Goal: Task Accomplishment & Management: Complete application form

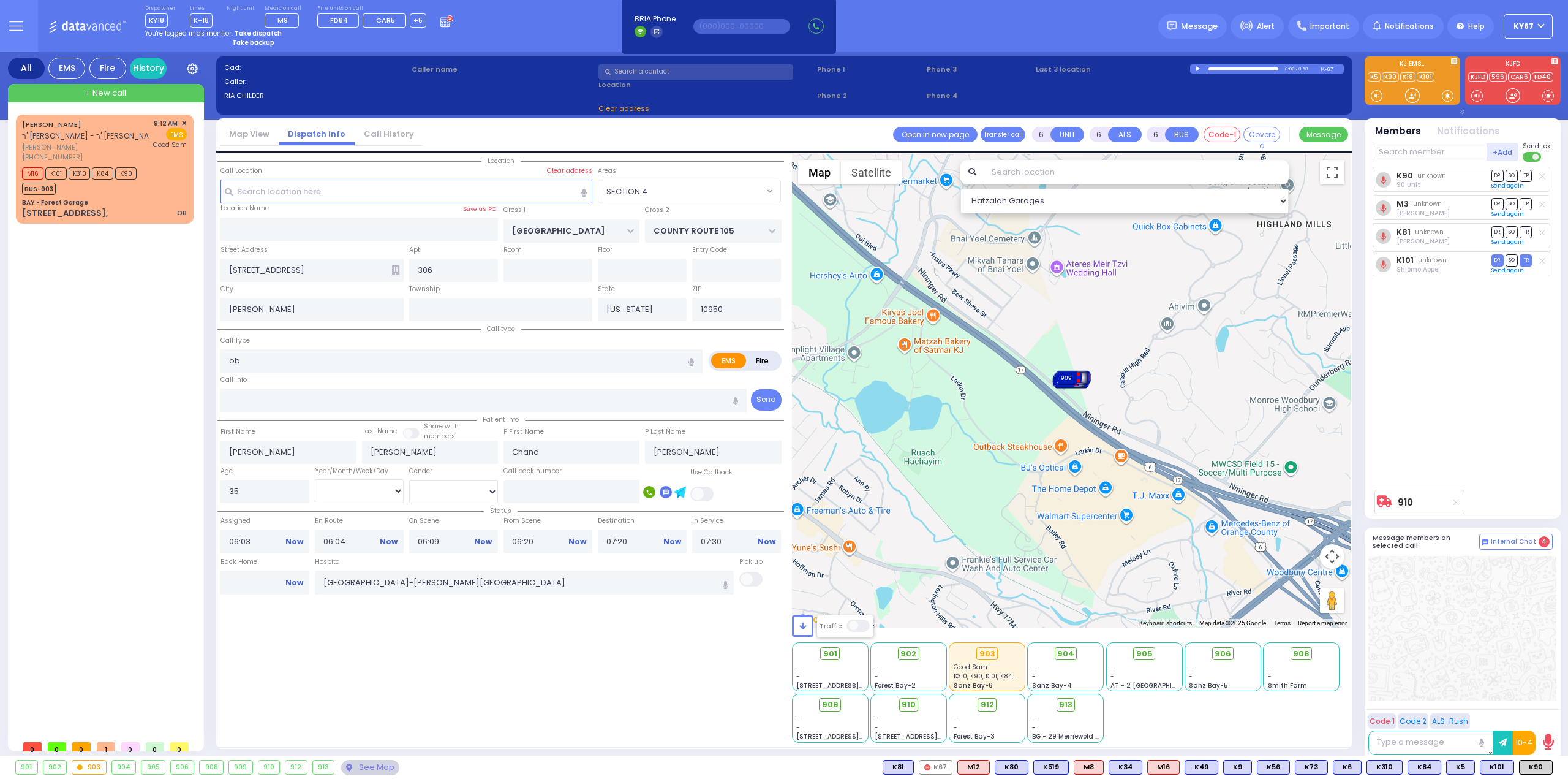
select select
click at [123, 210] on div "[STREET_ADDRESS], OB" at bounding box center [104, 213] width 164 height 12
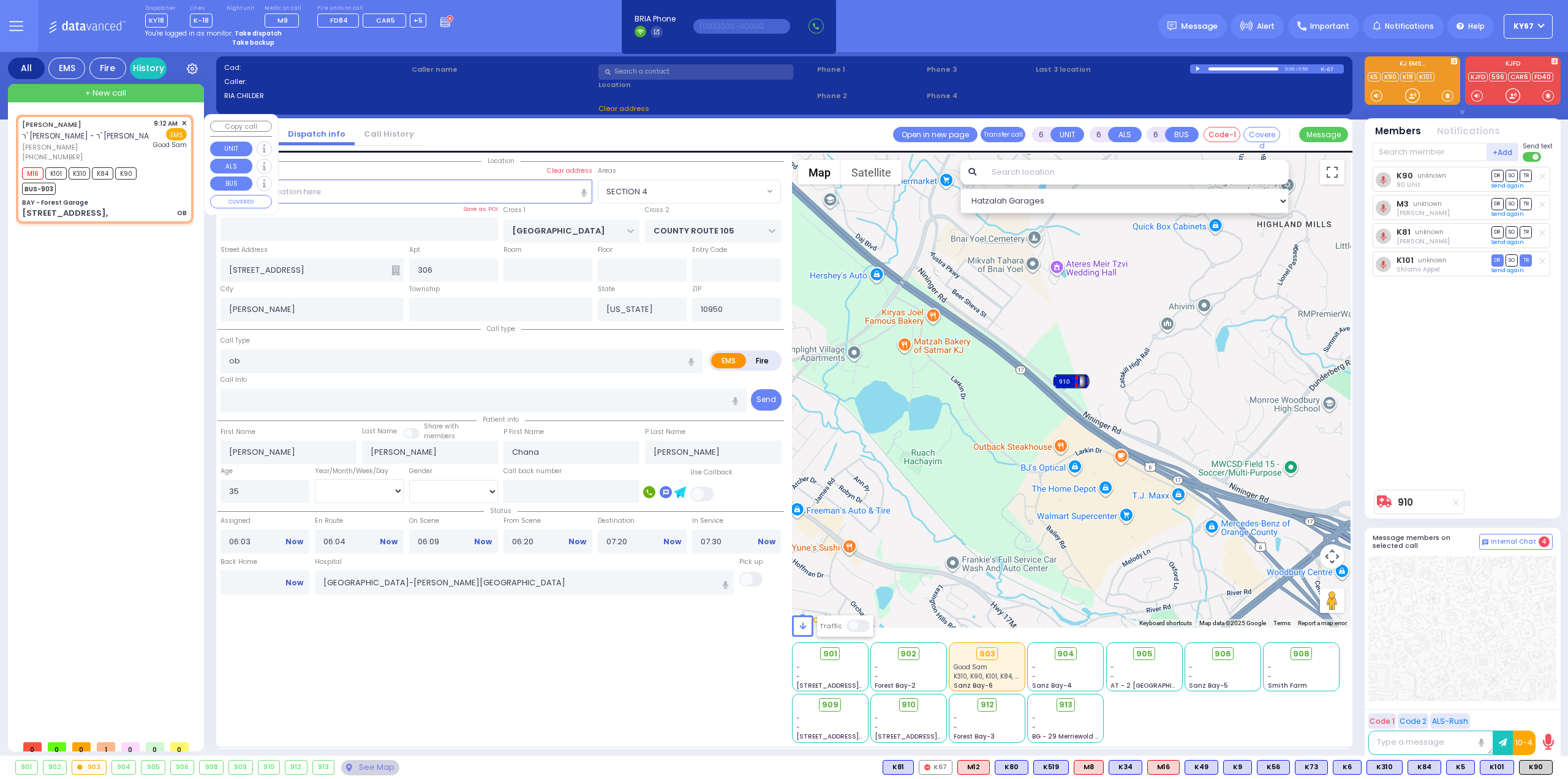
type input "2"
type input "1"
select select
type input "OB"
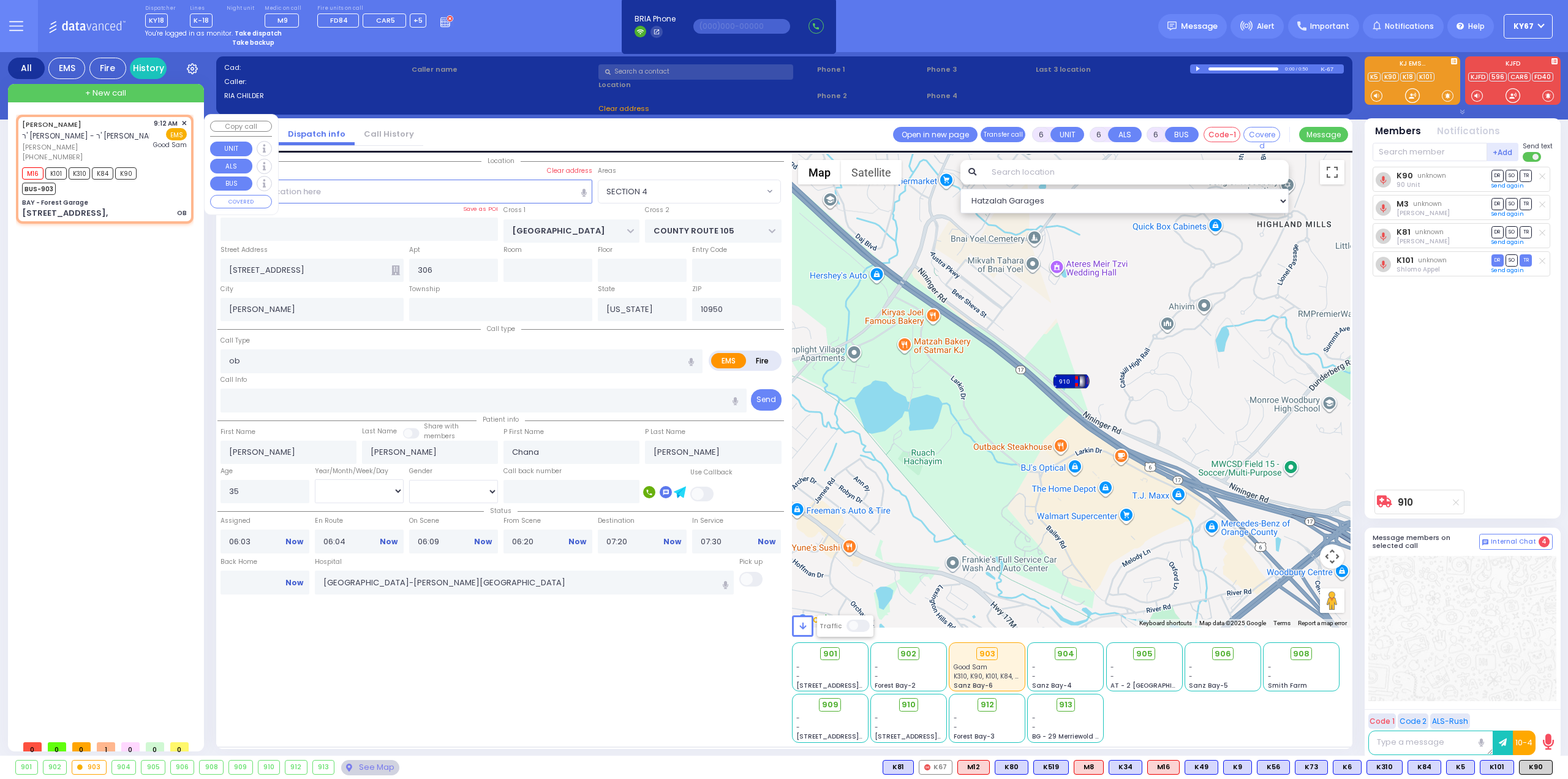
radio input "true"
type input "[PERSON_NAME]"
select select
type input "09:12"
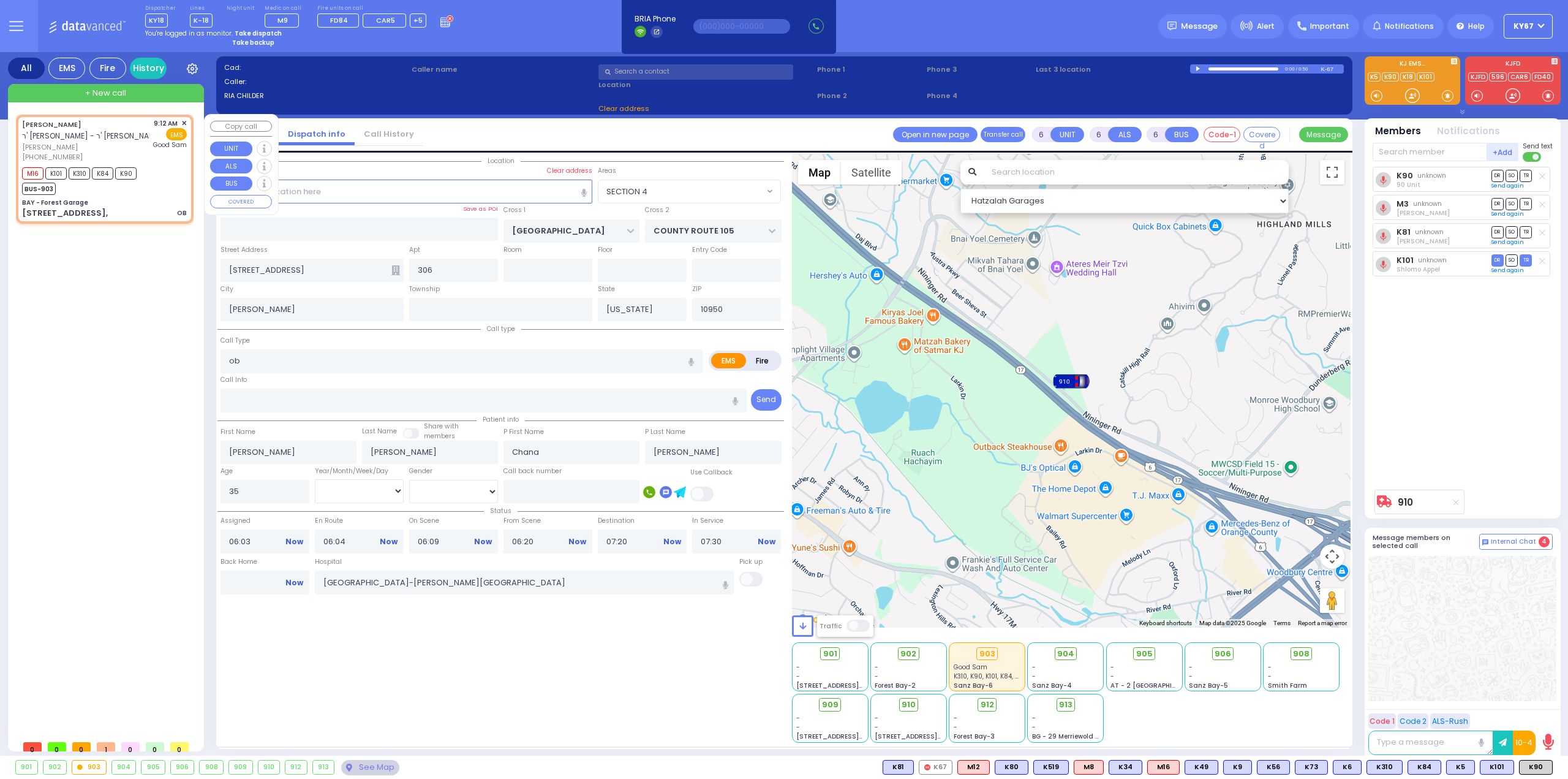
type input "09:16"
type input "[GEOGRAPHIC_DATA]"
select select "Hatzalah Garages"
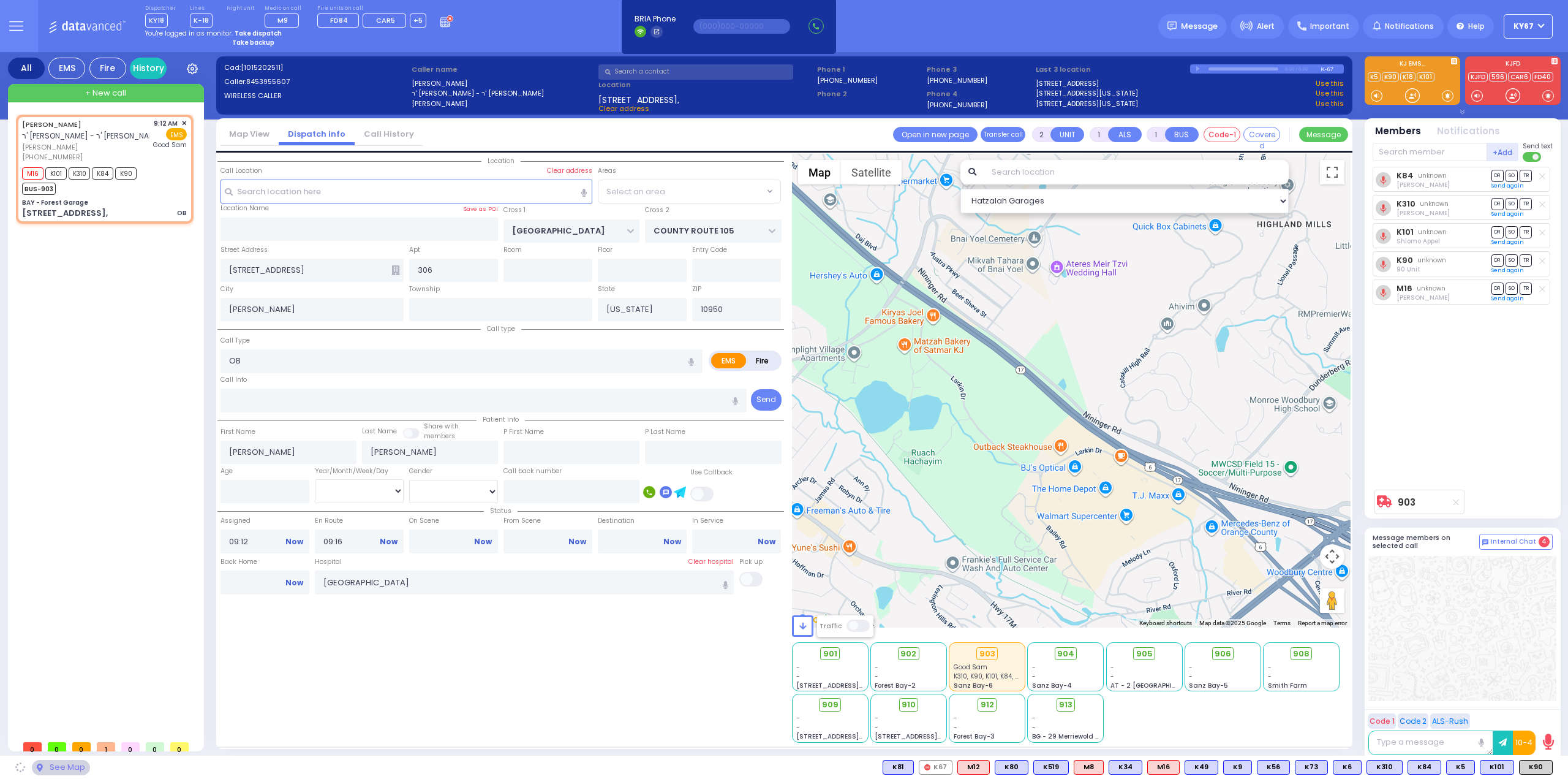
type input "BAY - Forest Garage"
type input "SANZ COURT"
type input "[PERSON_NAME] COURT"
type input "[STREET_ADDRESS],"
type input "Monroe"
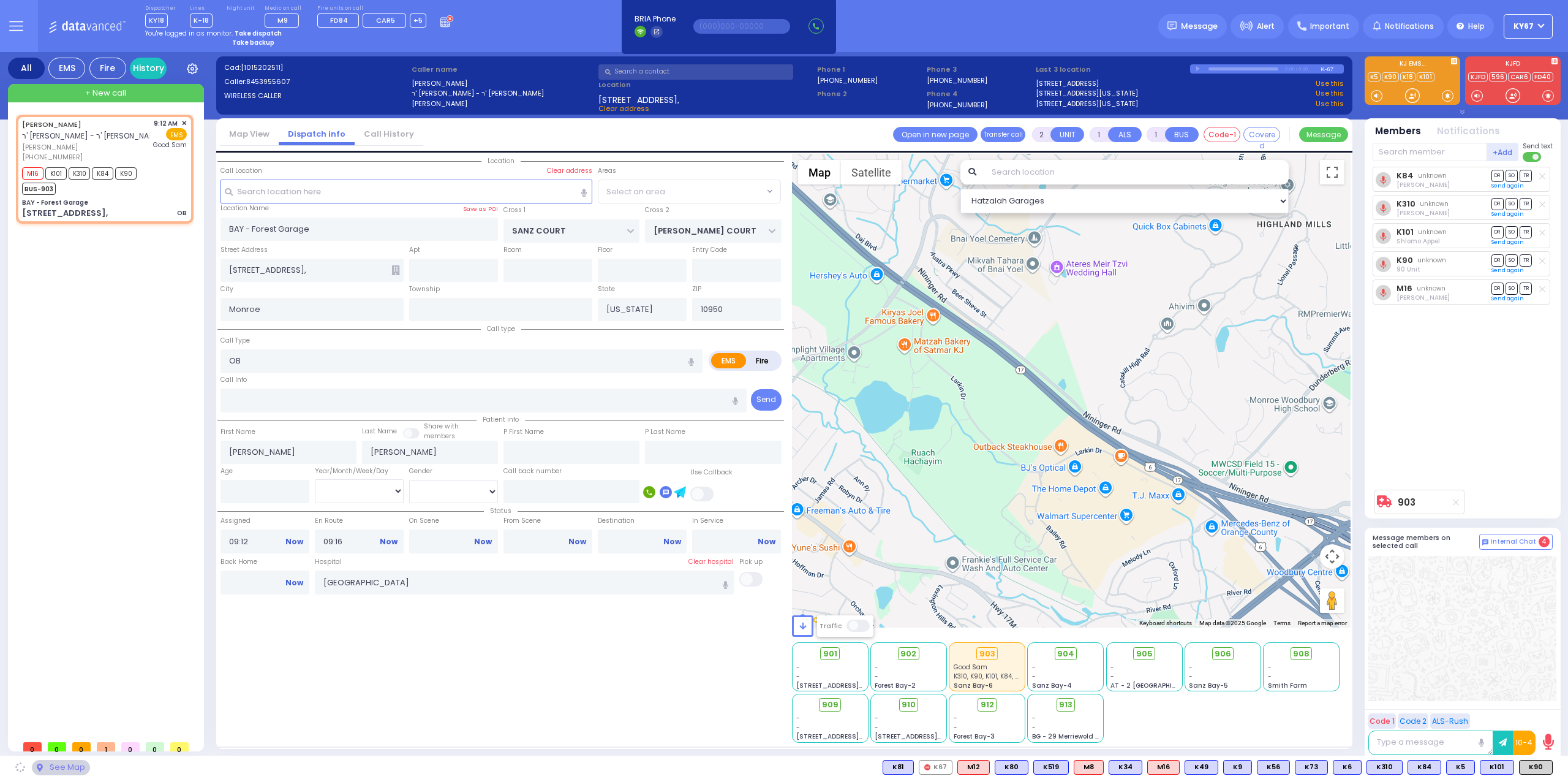
select select "SECTION 2"
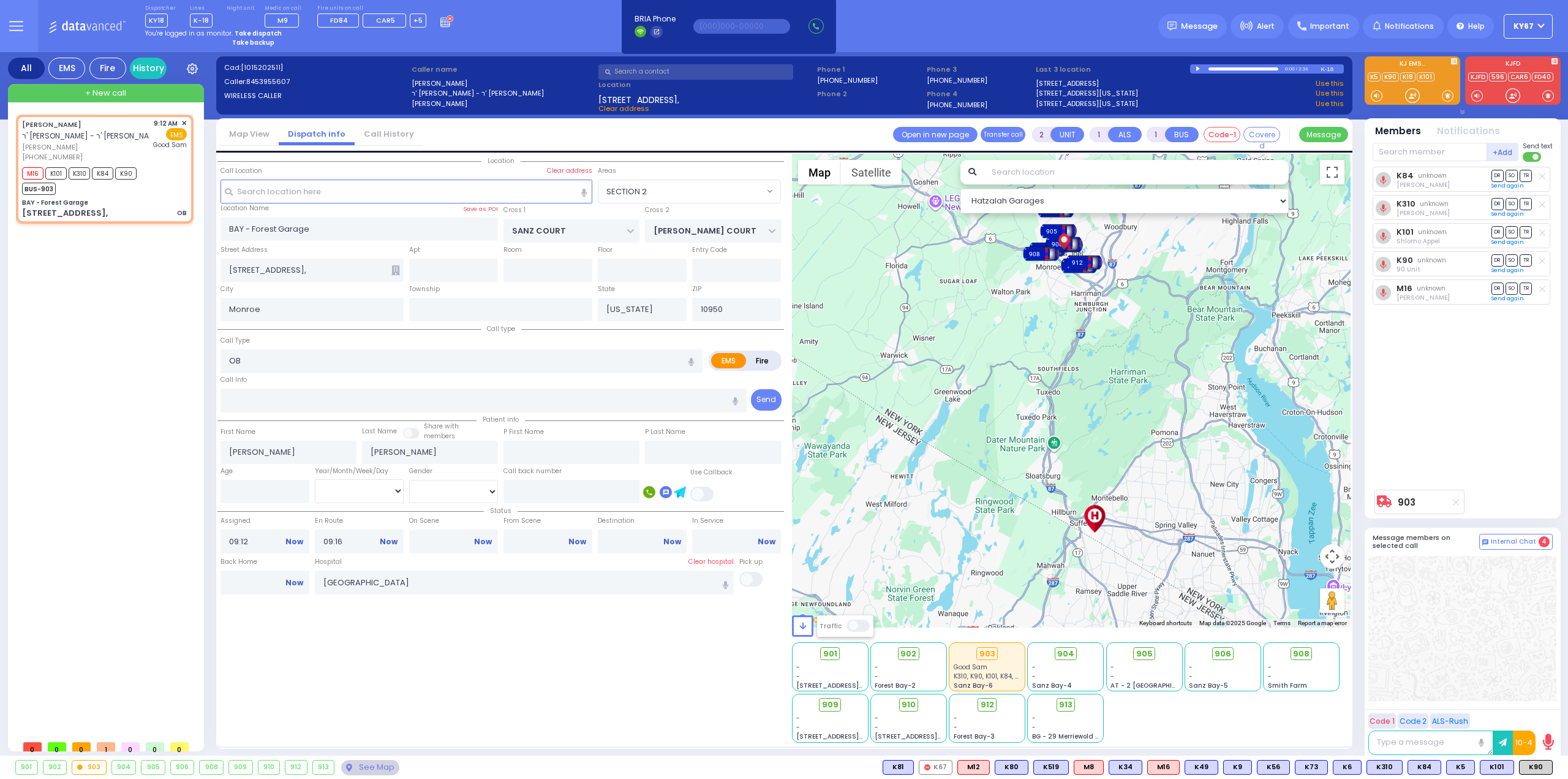
type input "6"
select select
radio input "true"
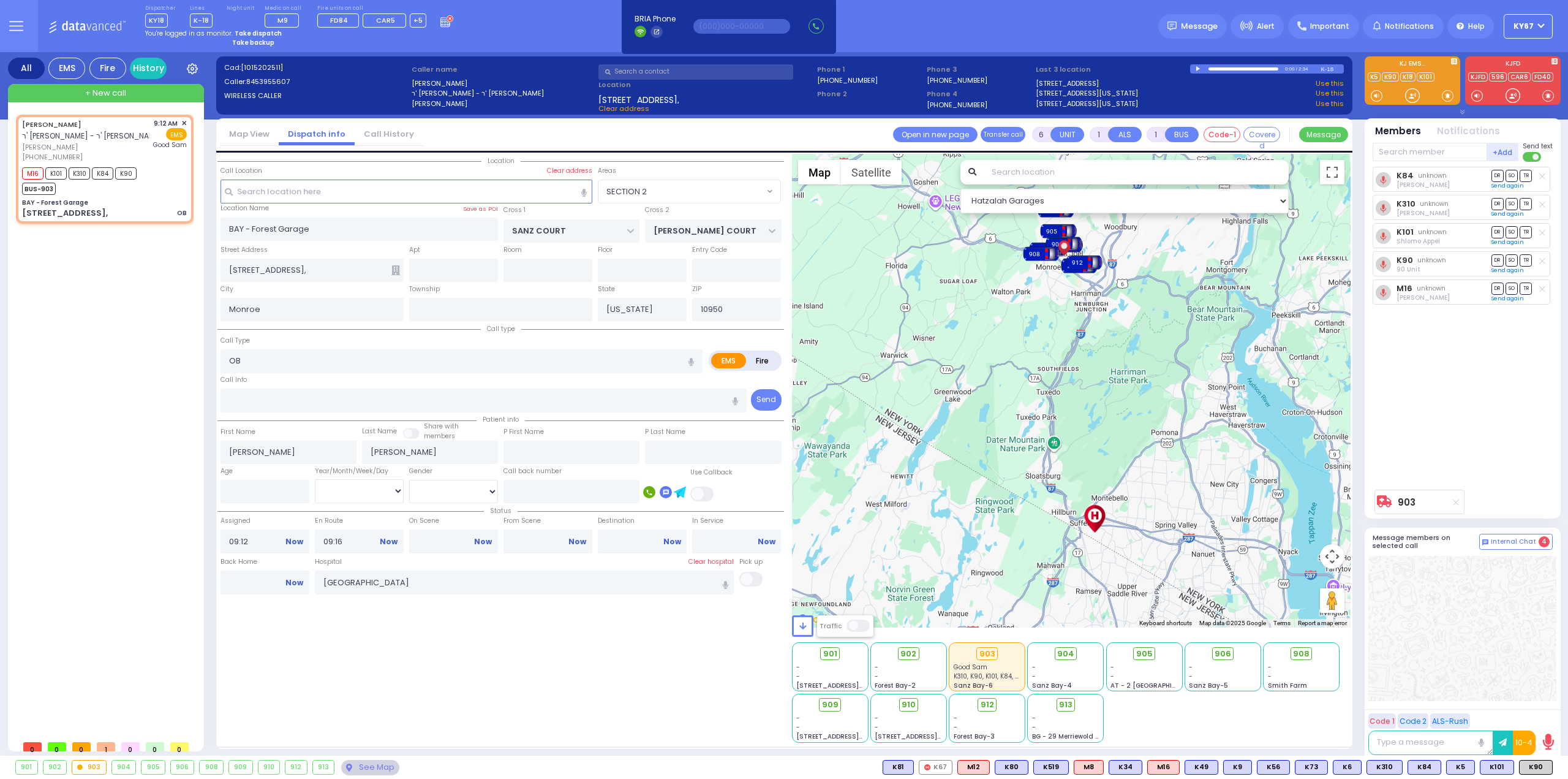
type input "Unknown"
select select "Year"
select select "Hatzalah Garages"
select select "SECTION 2"
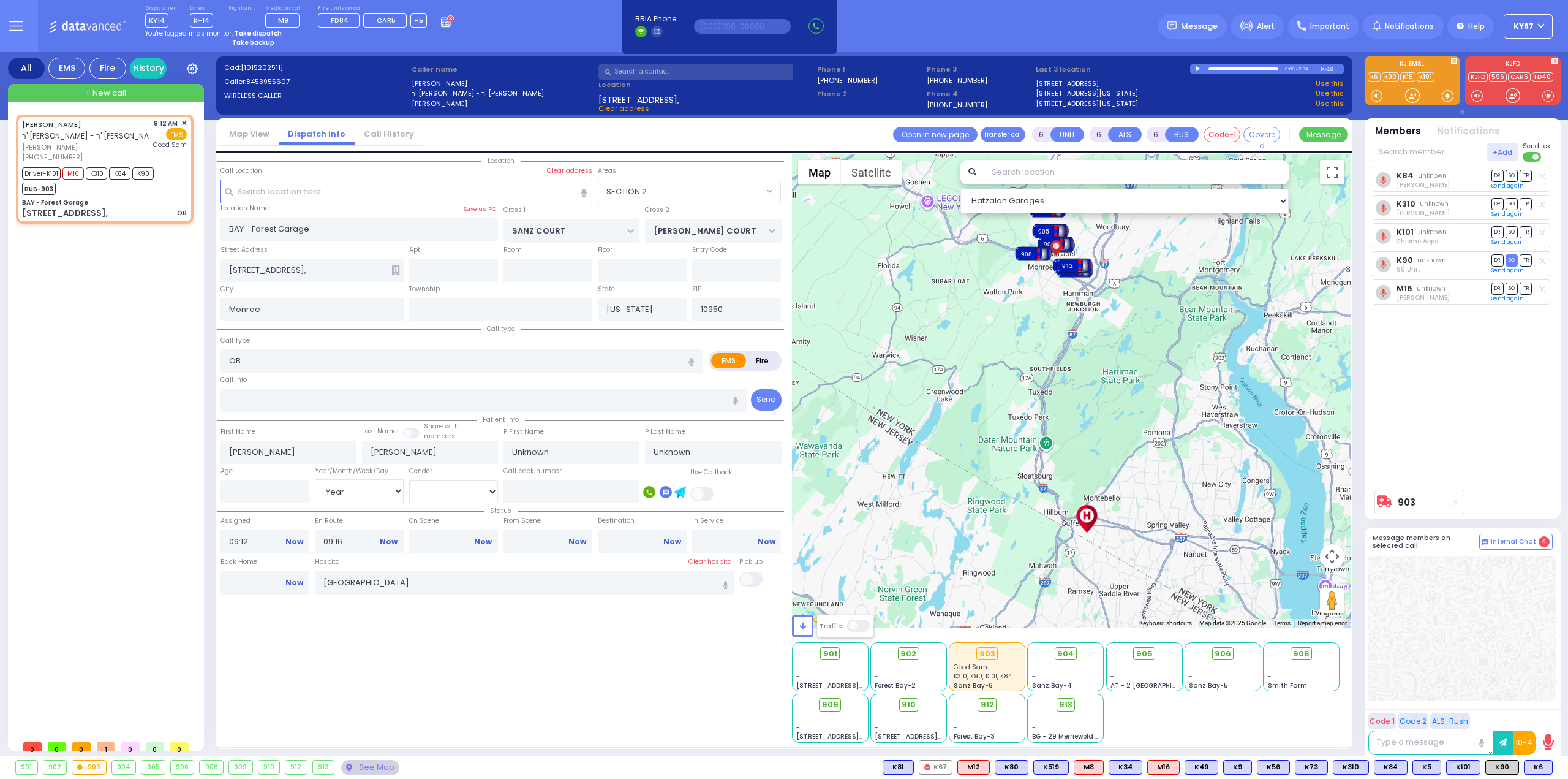
select select
radio input "true"
select select "Year"
select select "Hatzalah Garages"
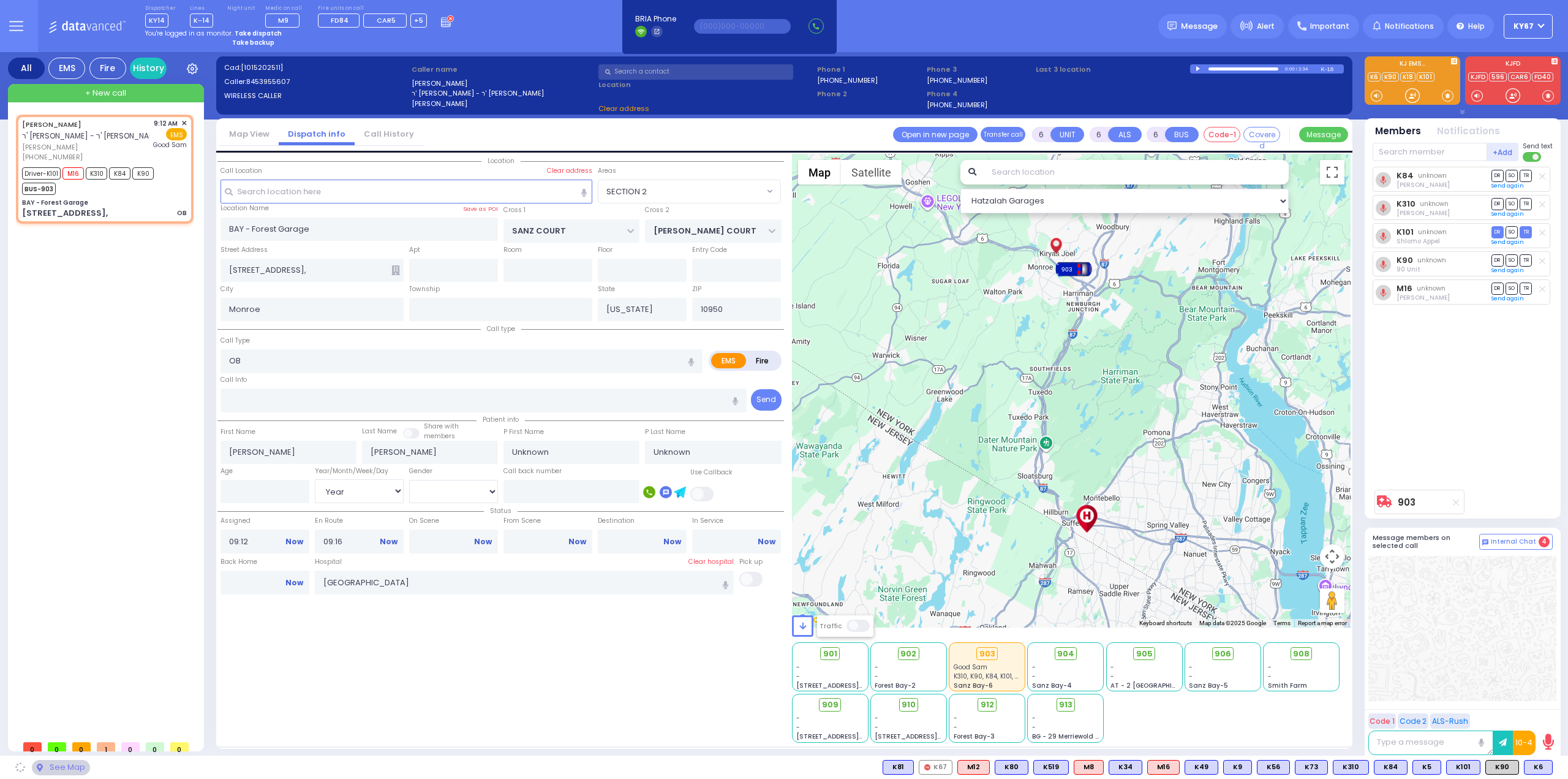
select select "SECTION 2"
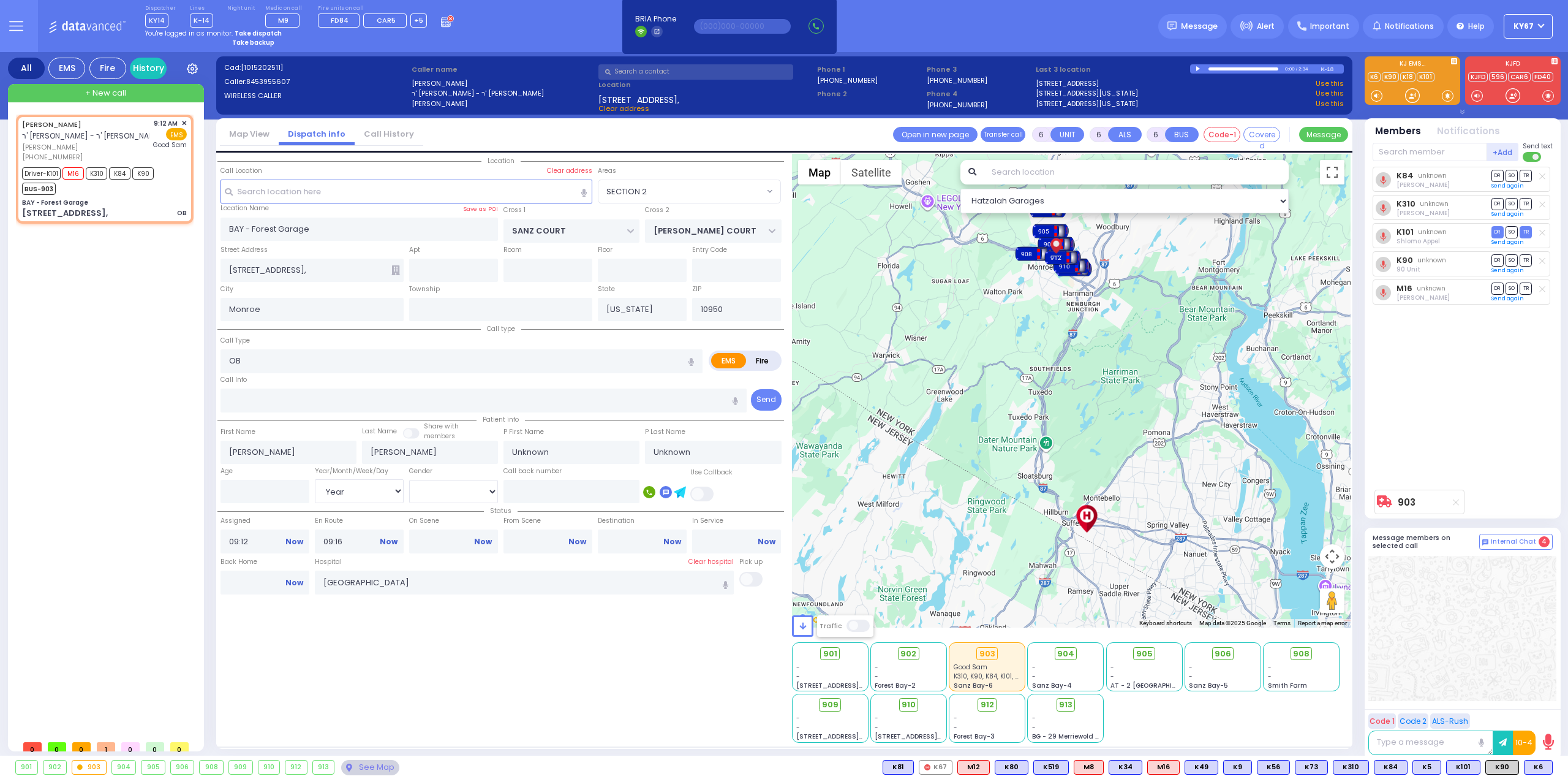
select select
radio input "true"
select select "Year"
select select "Hatzalah Garages"
select select "SECTION 2"
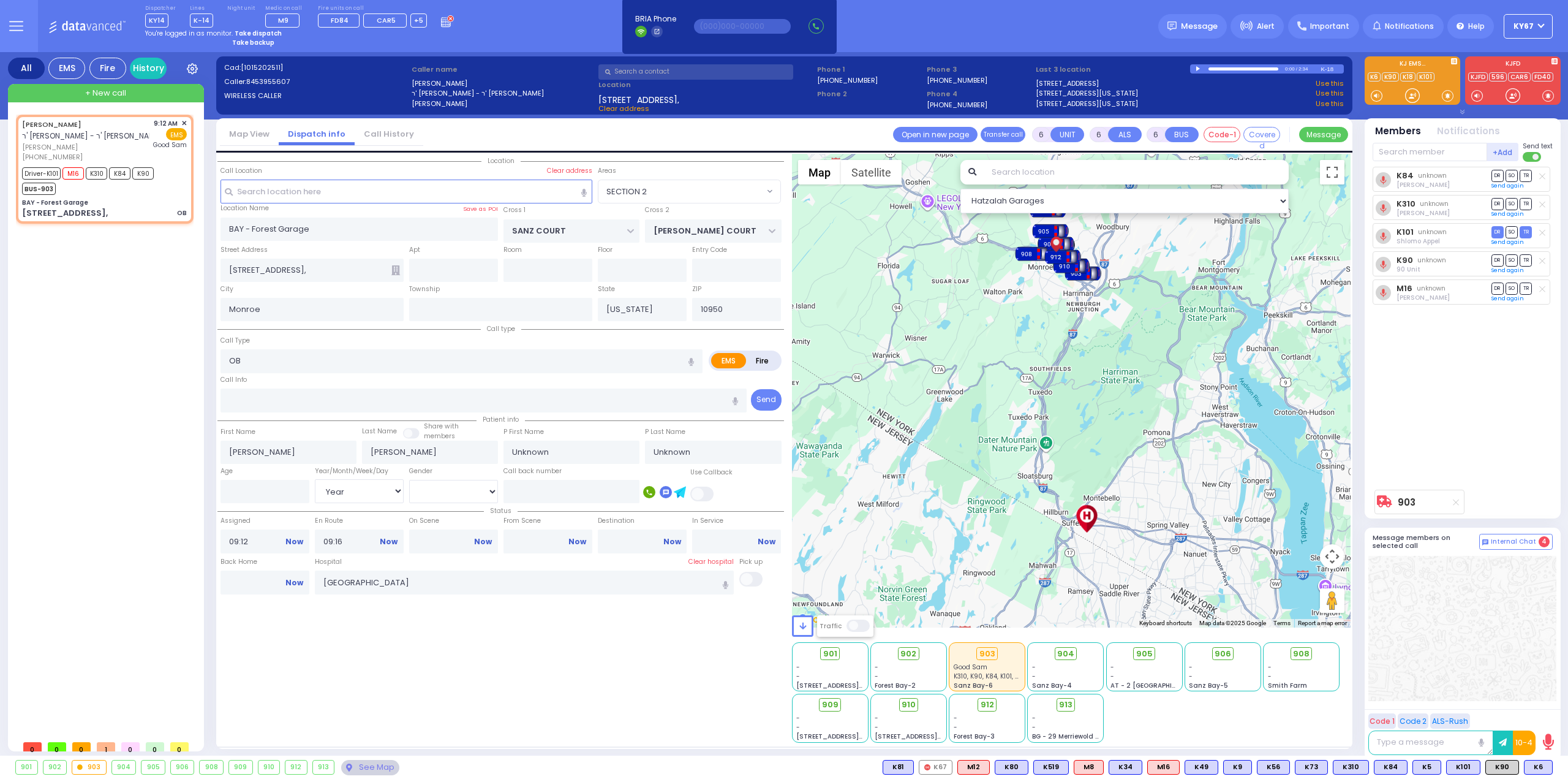
select select
radio input "true"
select select "Year"
select select "Hatzalah Garages"
select select "SECTION 2"
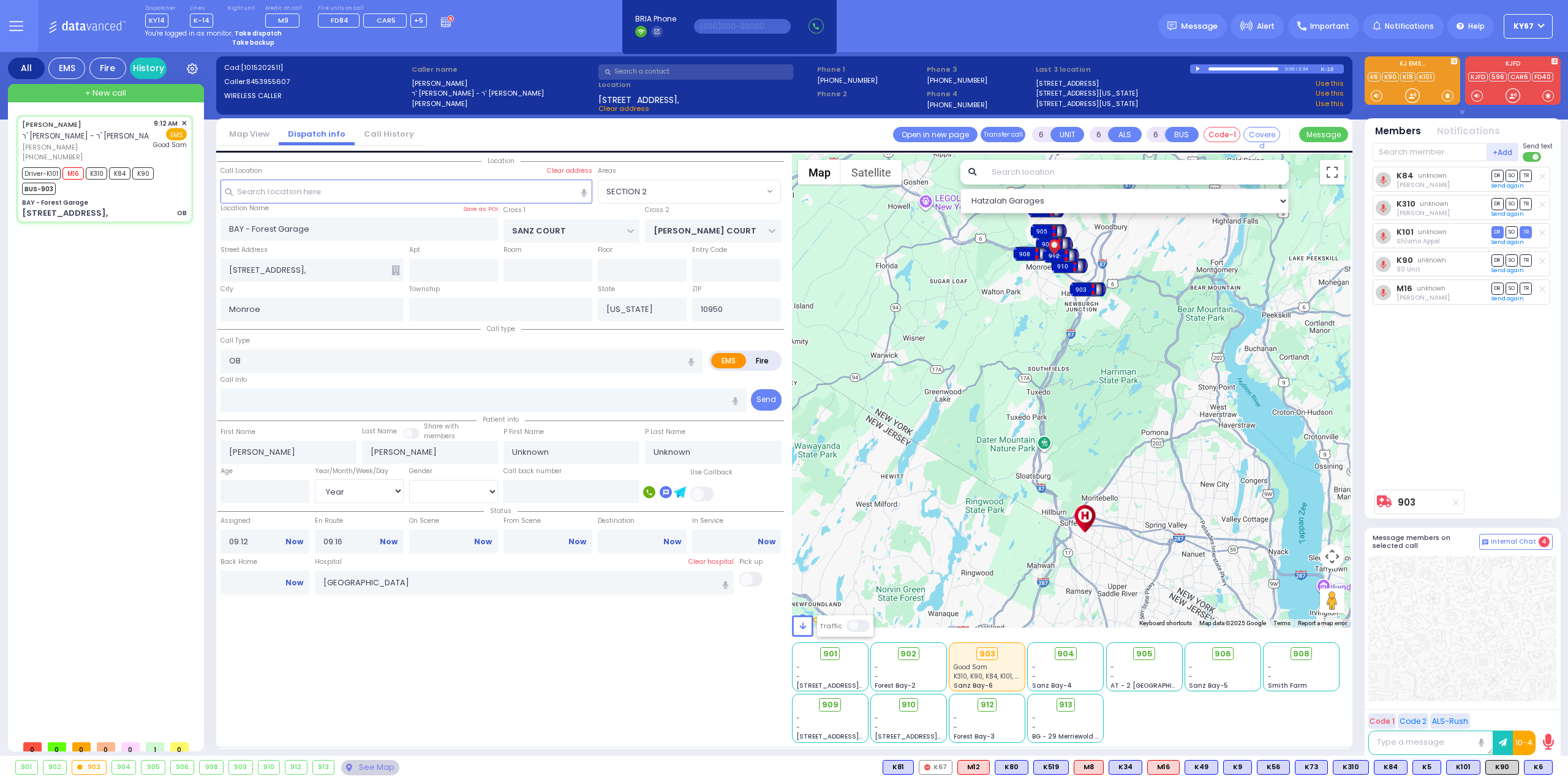
select select
radio input "true"
select select "Year"
type input "09:18"
type input "09:31"
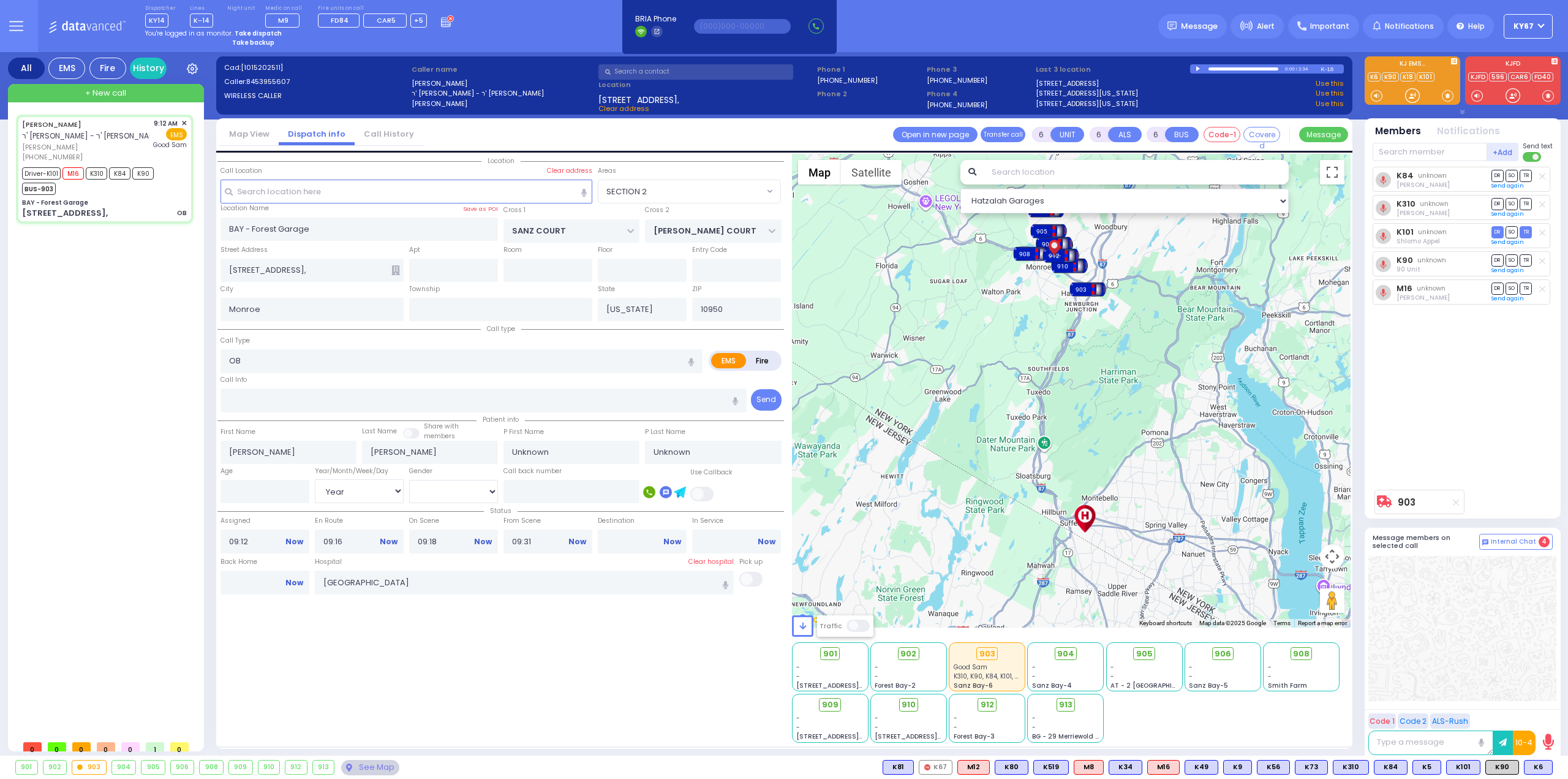
select select "Hatzalah Garages"
select select "SECTION 2"
select select
radio input "true"
select select "Year"
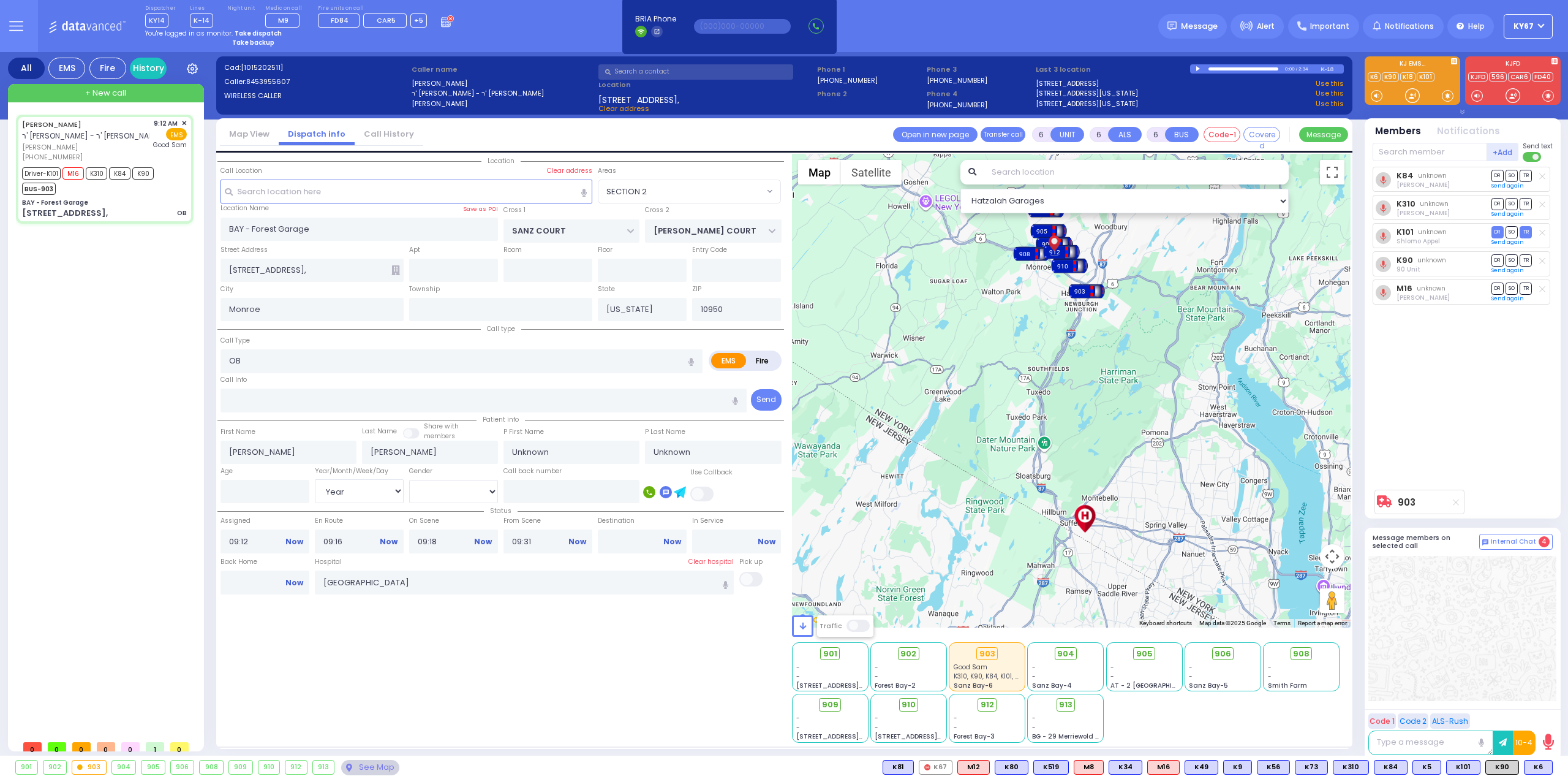
select select "Hatzalah Garages"
select select "SECTION 2"
select select
radio input "true"
type input "[PERSON_NAME]"
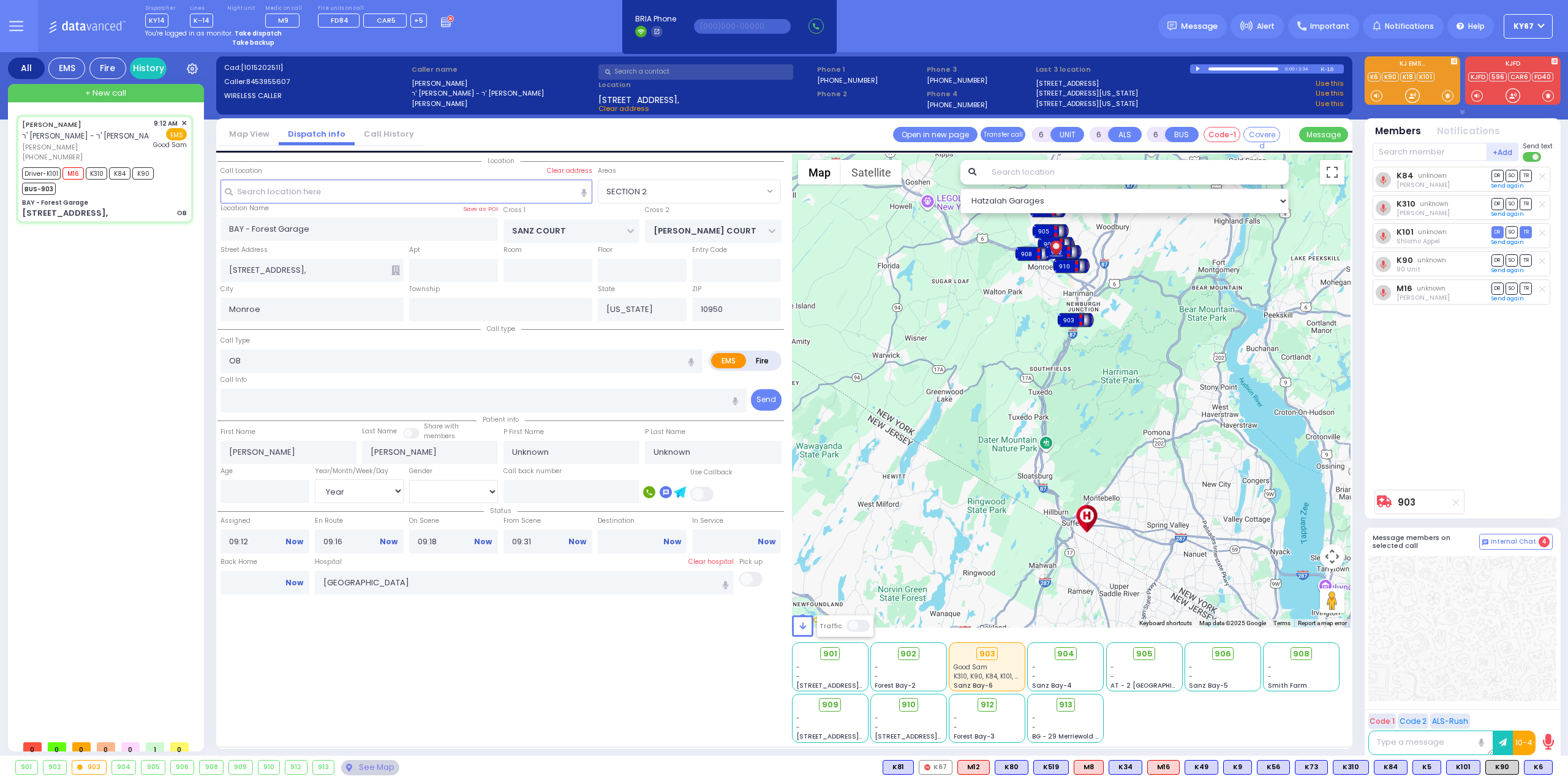
type input "Levy"
type input "26"
select select "Year"
select select "[DEMOGRAPHIC_DATA]"
select select "Hatzalah Garages"
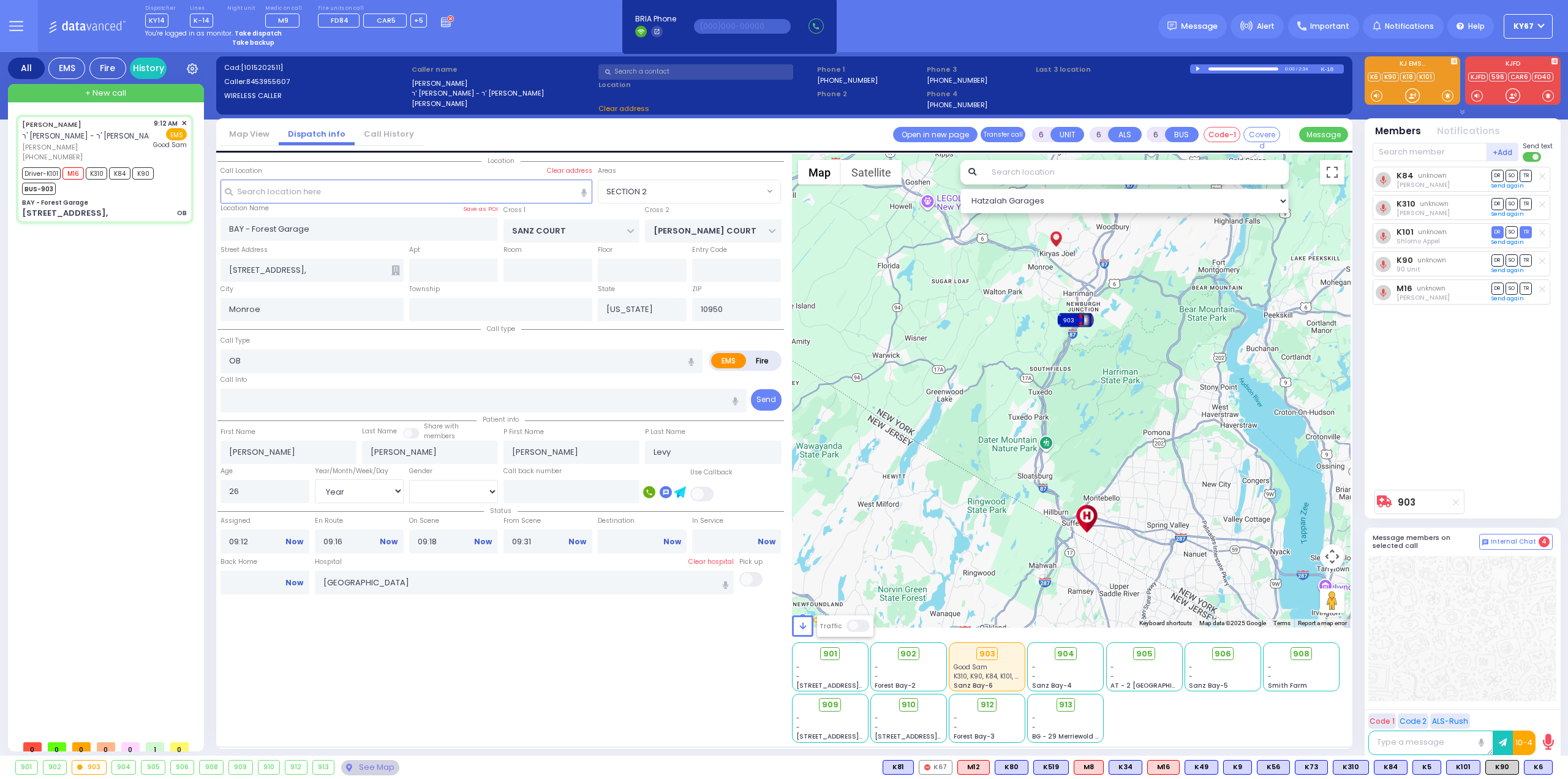
select select "SECTION 2"
select select
radio input "true"
select select "Year"
select select "[DEMOGRAPHIC_DATA]"
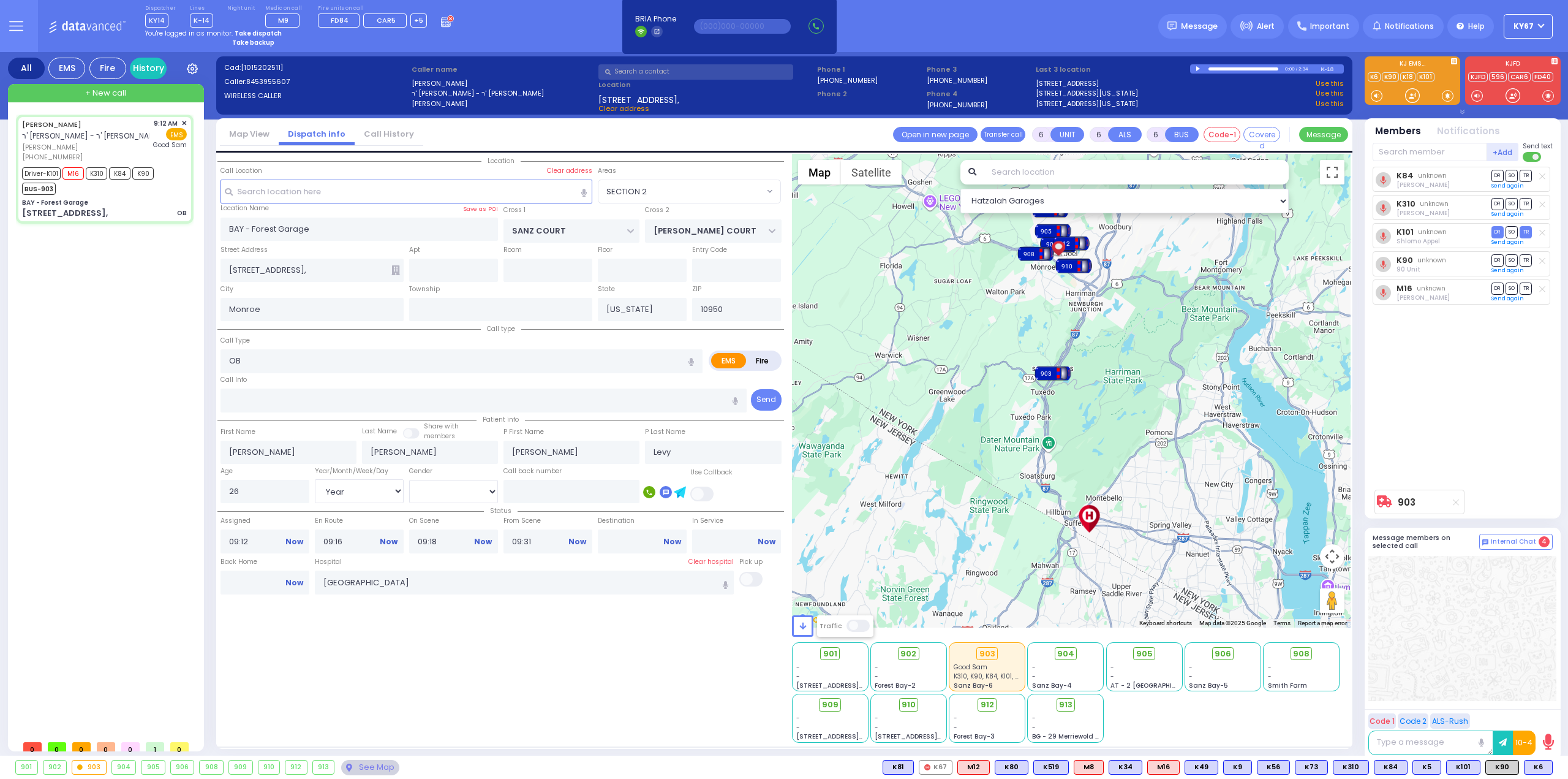
select select "Hatzalah Garages"
select select "SECTION 2"
select select
radio input "true"
select select "Year"
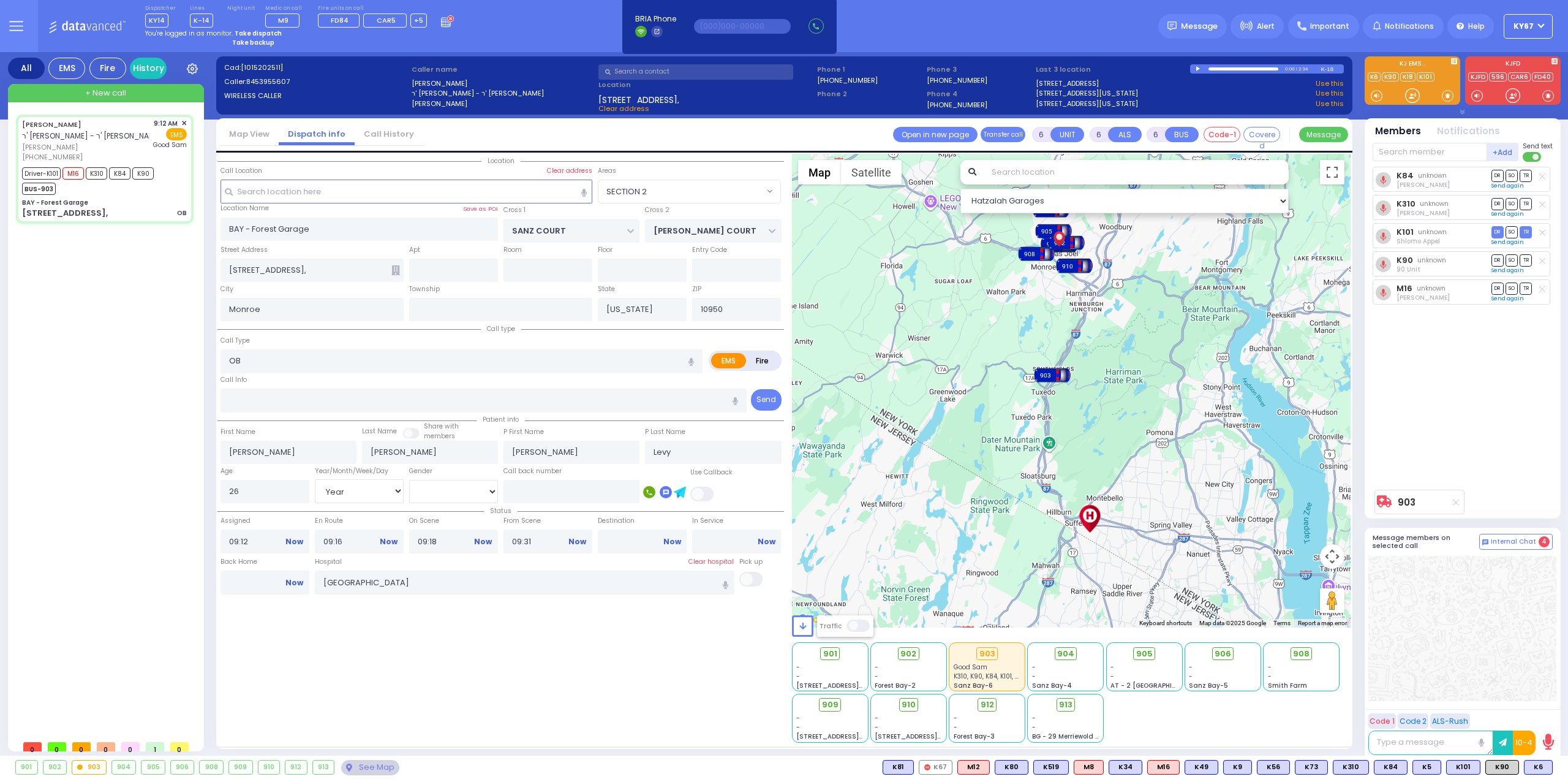
select select "[DEMOGRAPHIC_DATA]"
select select "Hatzalah Garages"
select select "SECTION 2"
select select
radio input "true"
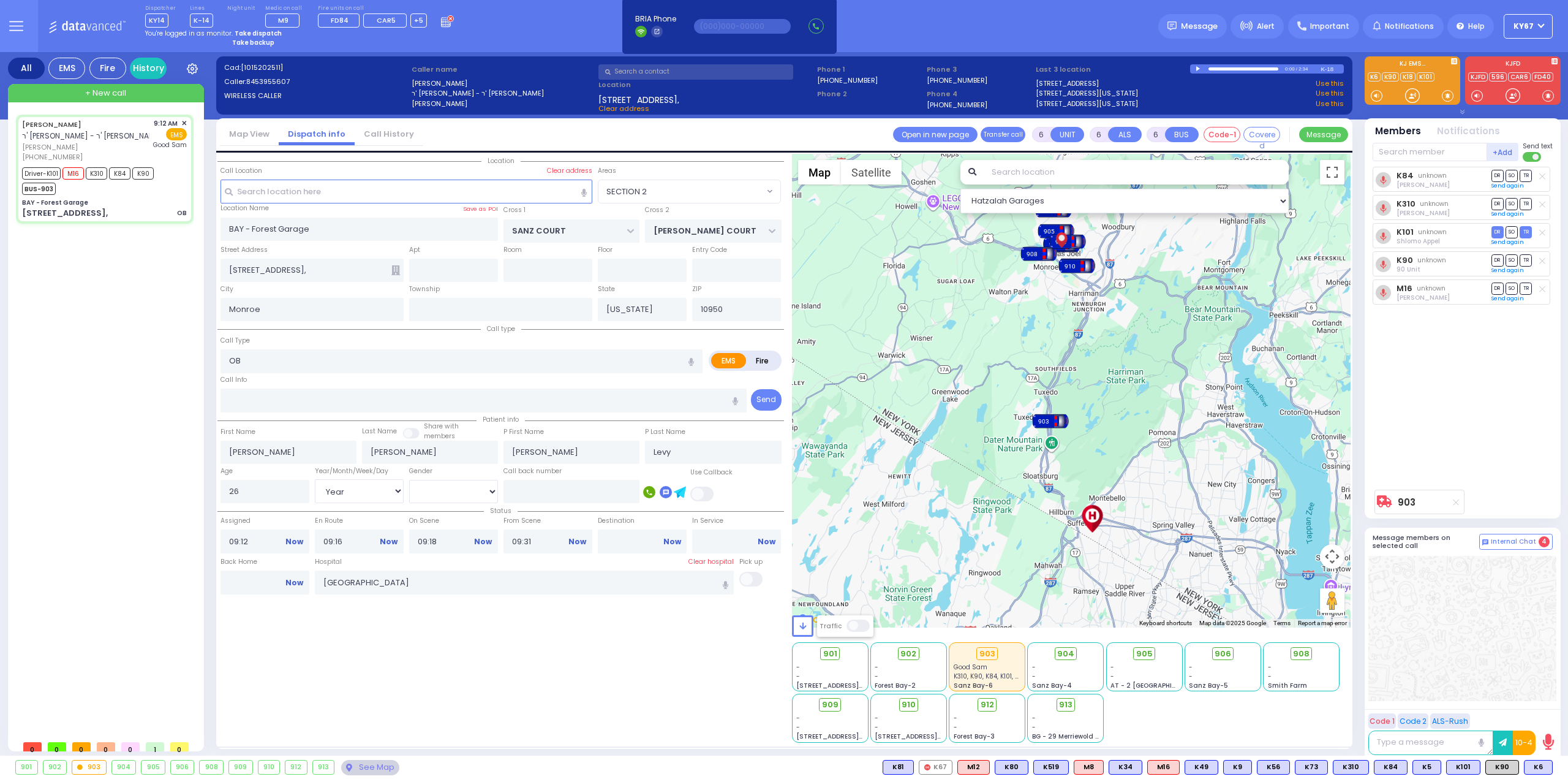
select select "Year"
select select "[DEMOGRAPHIC_DATA]"
select select "Hatzalah Garages"
select select "SECTION 2"
select select
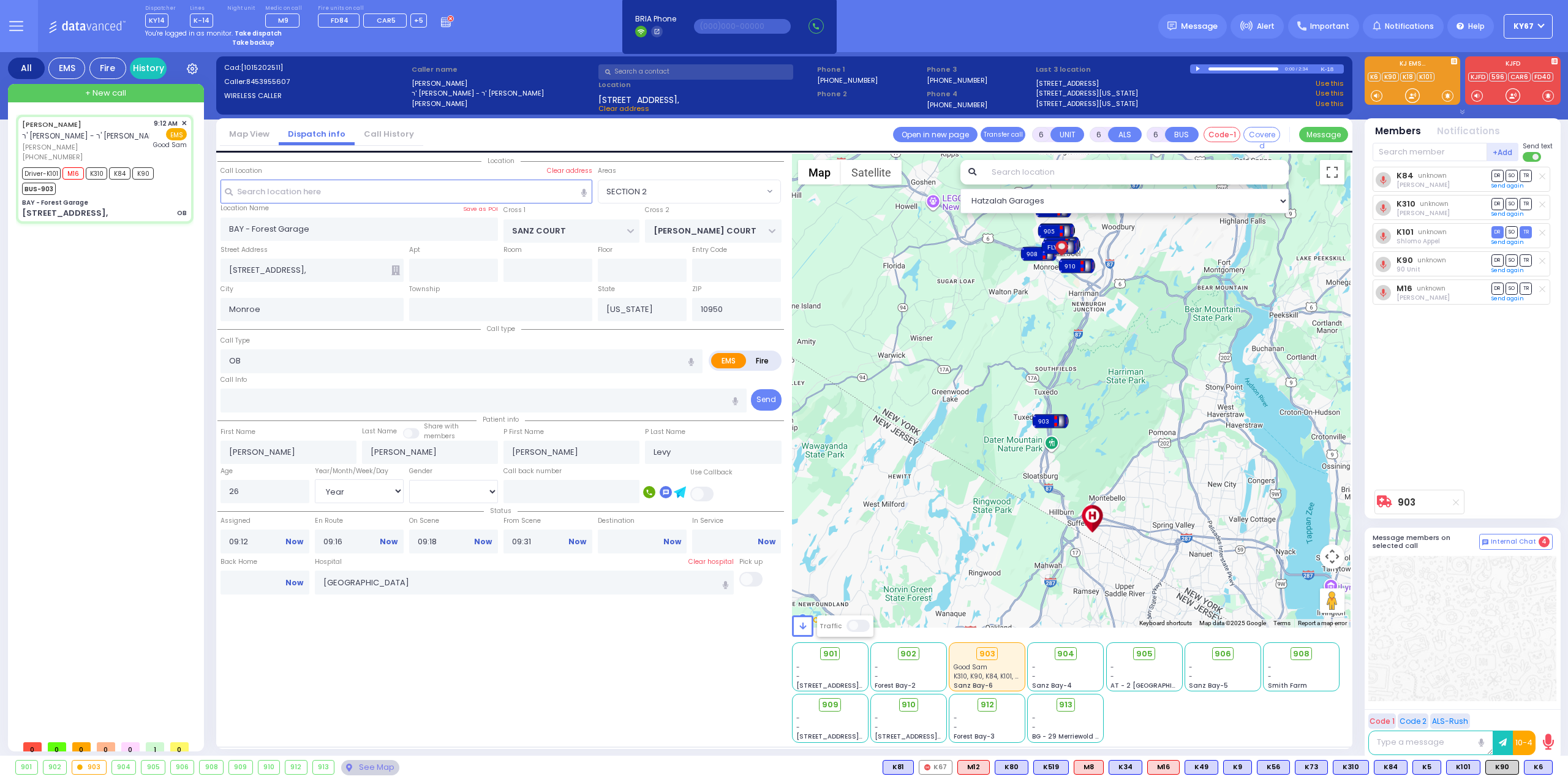
radio input "true"
select select "Year"
select select "[DEMOGRAPHIC_DATA]"
select select "Hatzalah Garages"
select select "SECTION 2"
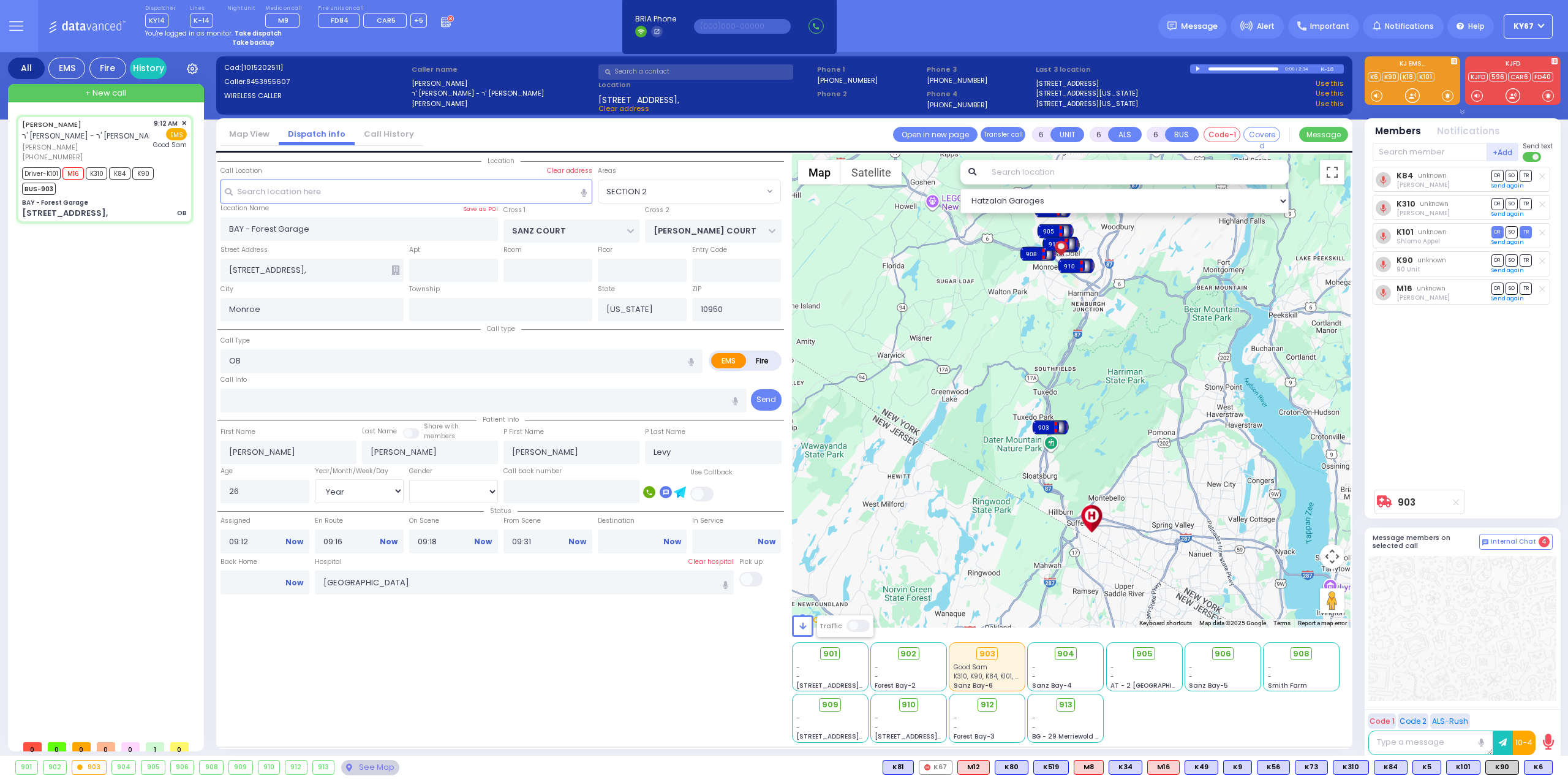
select select
radio input "true"
select select "Year"
select select "[DEMOGRAPHIC_DATA]"
select select "Hatzalah Garages"
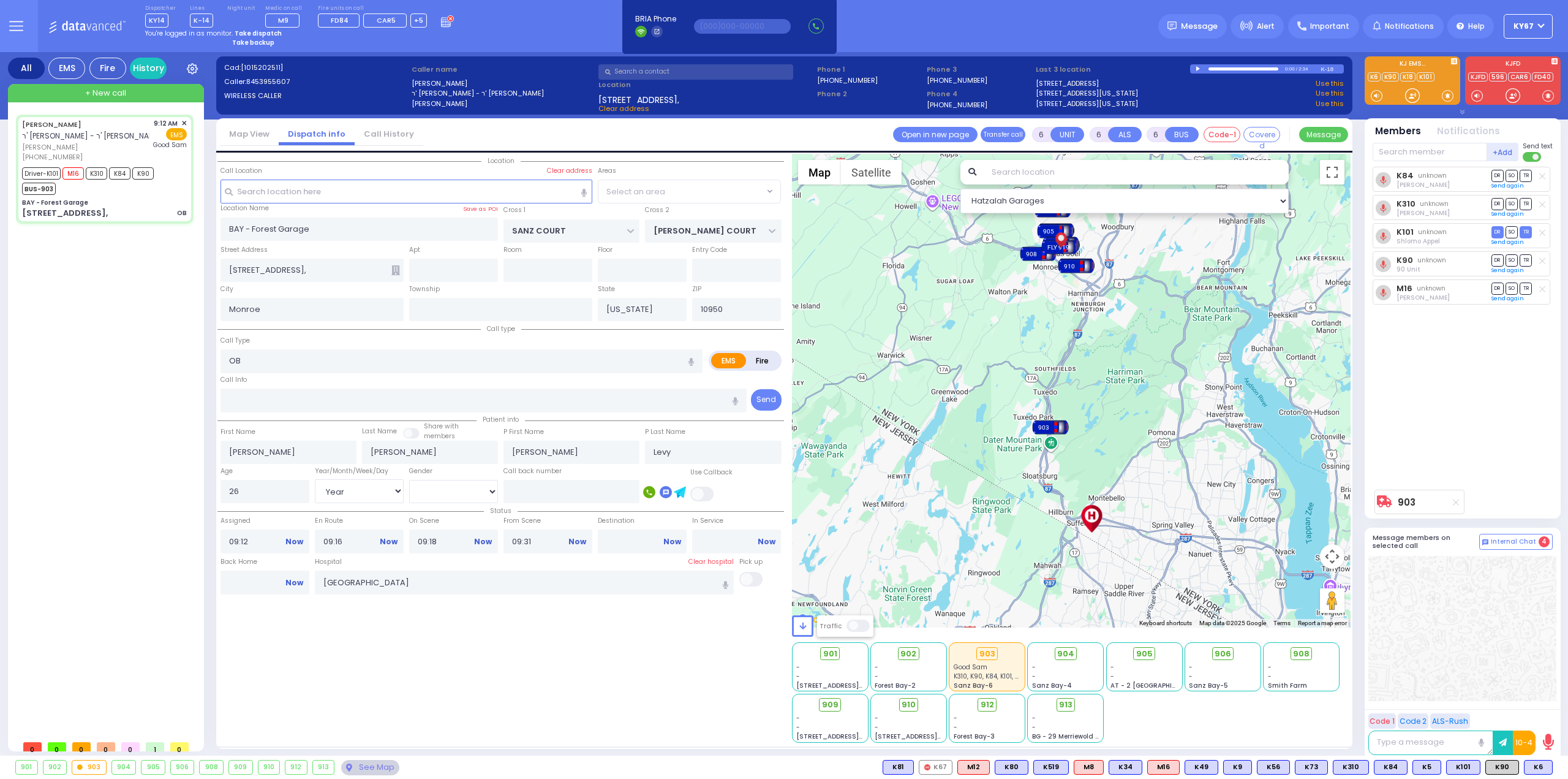
select select "SECTION 2"
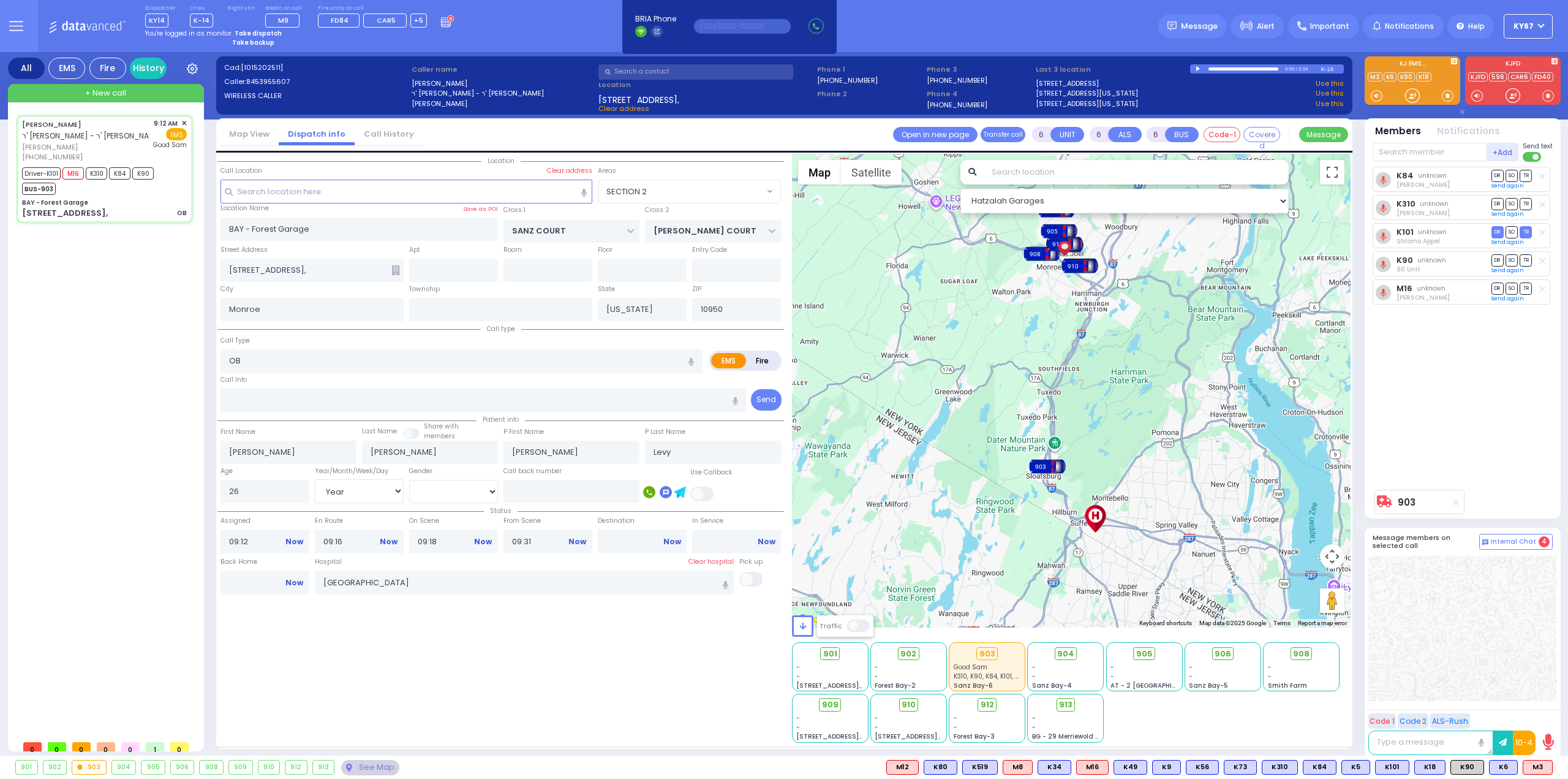
select select
radio input "true"
select select "Year"
select select "[DEMOGRAPHIC_DATA]"
select select "Hatzalah Garages"
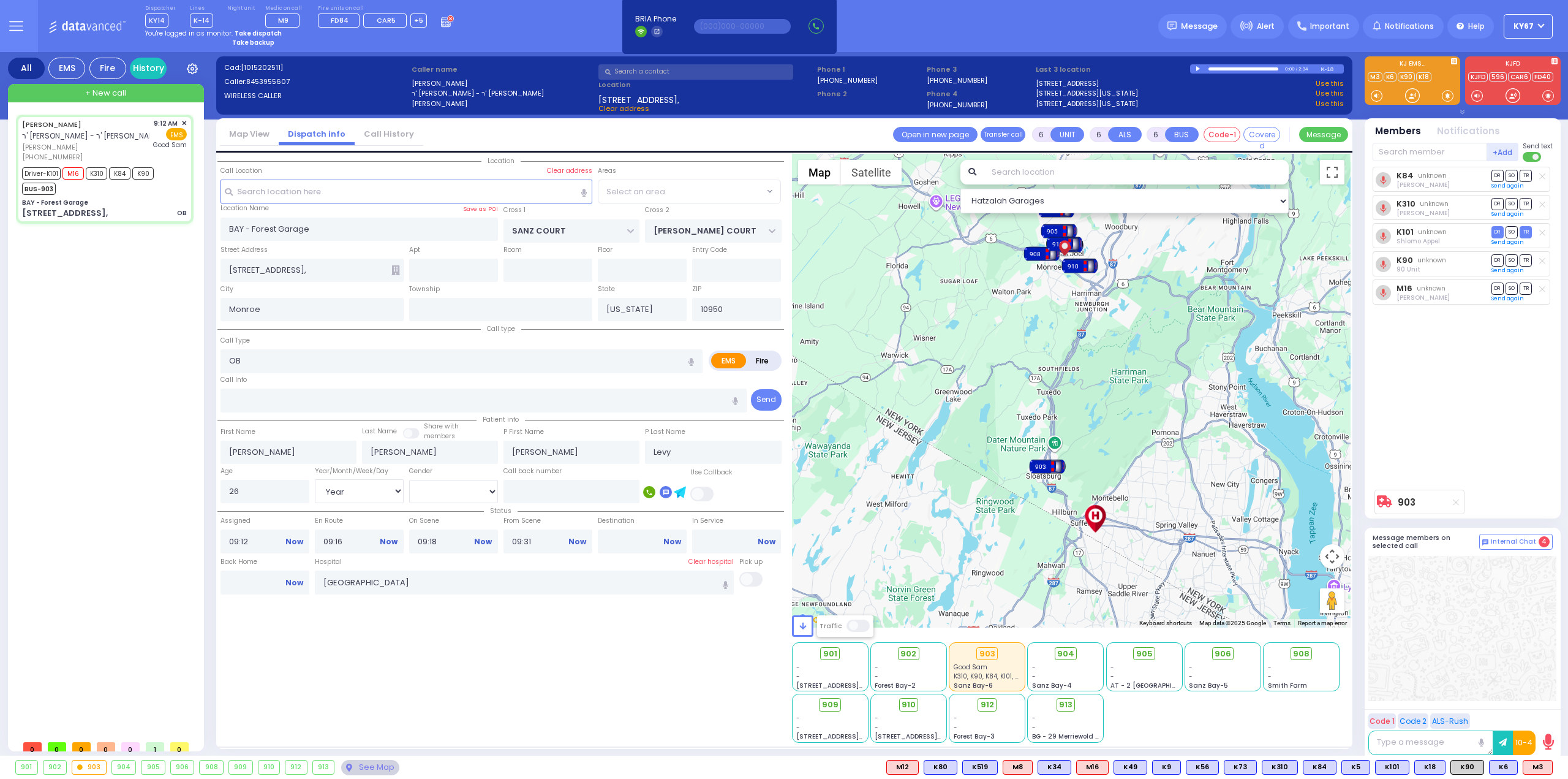
select select "SECTION 2"
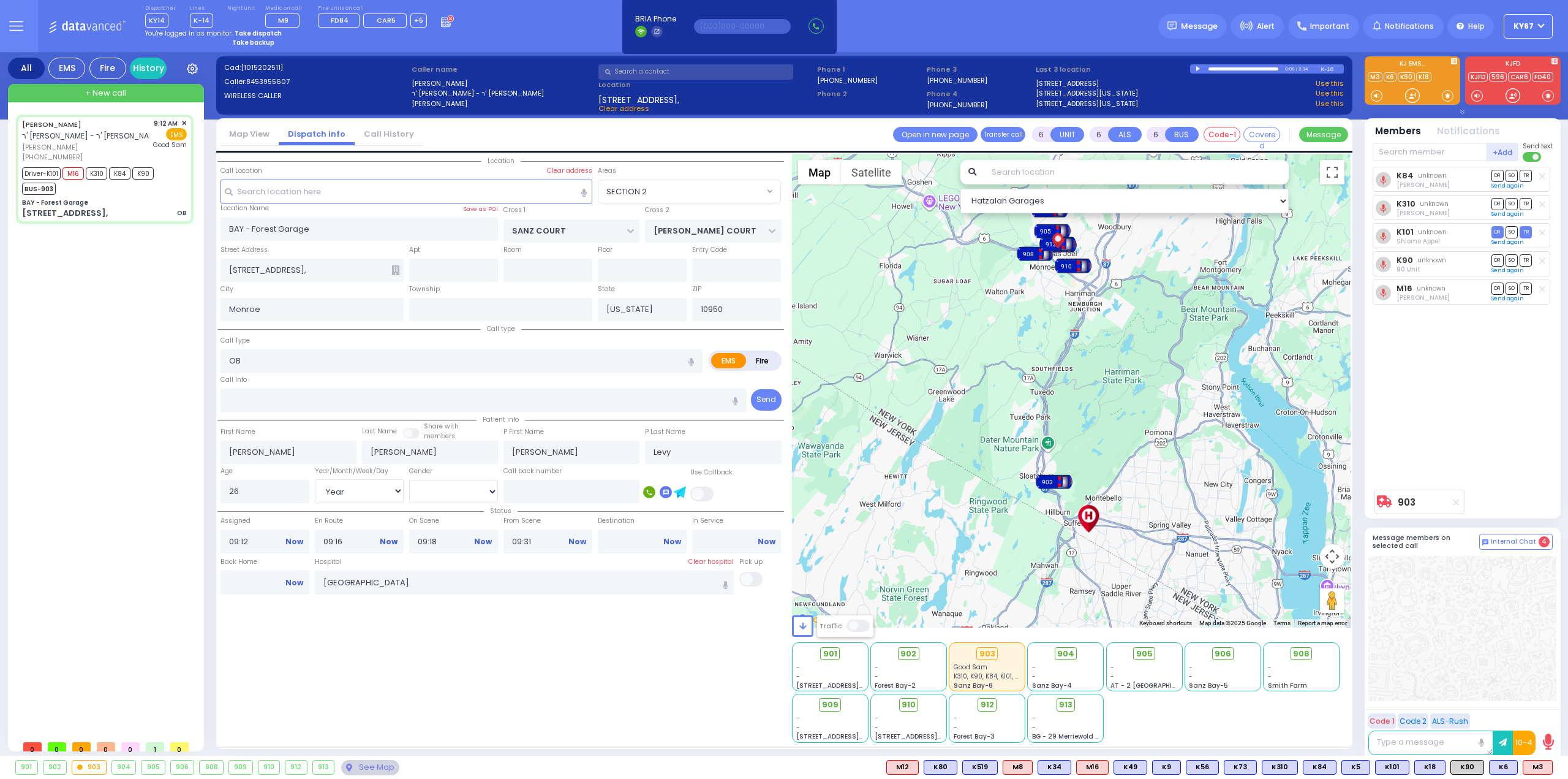
select select
radio input "true"
select select "Year"
select select "[DEMOGRAPHIC_DATA]"
select select "Hatzalah Garages"
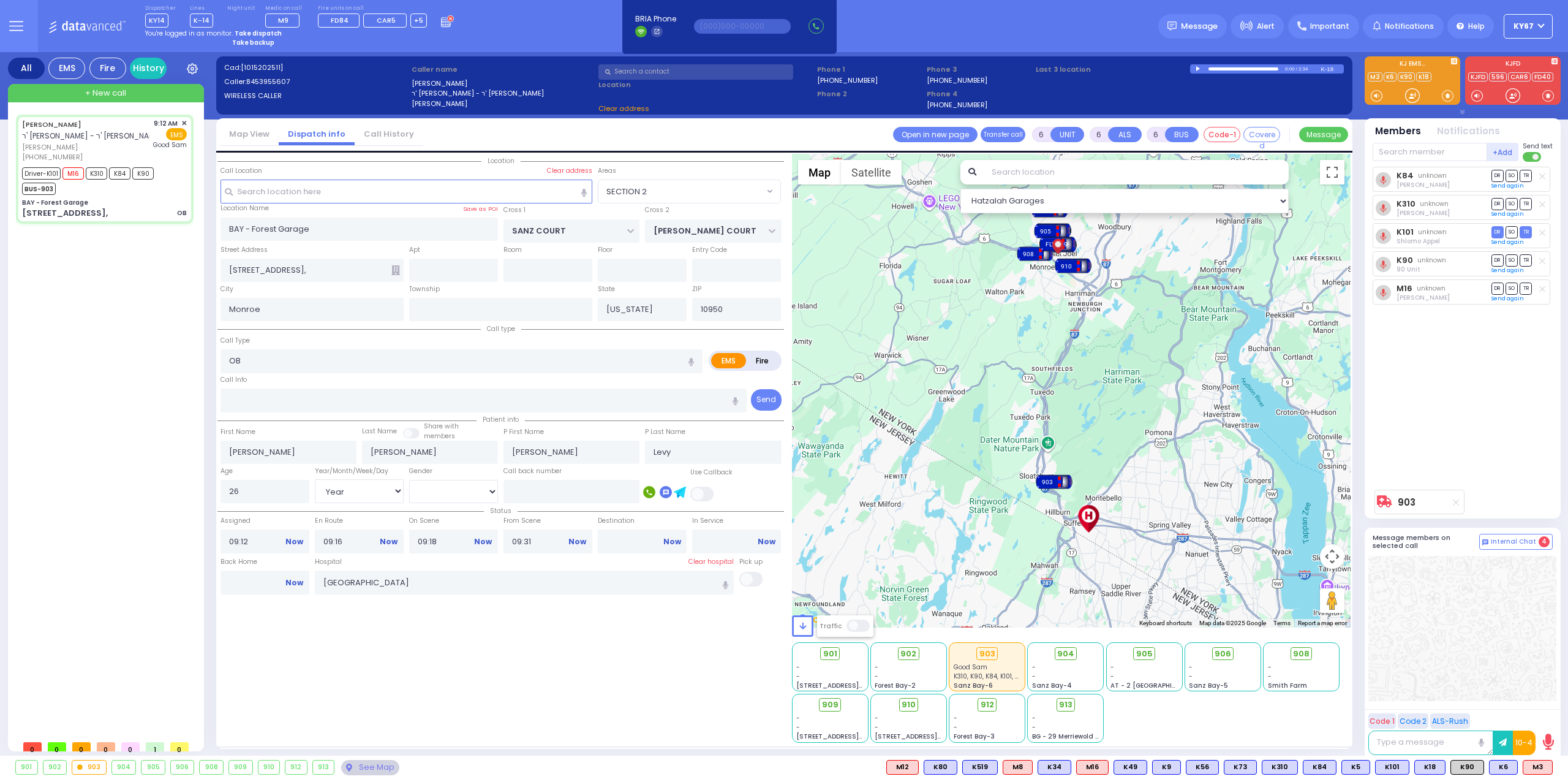
select select "SECTION 2"
select select
radio input "true"
select select "Year"
select select "[DEMOGRAPHIC_DATA]"
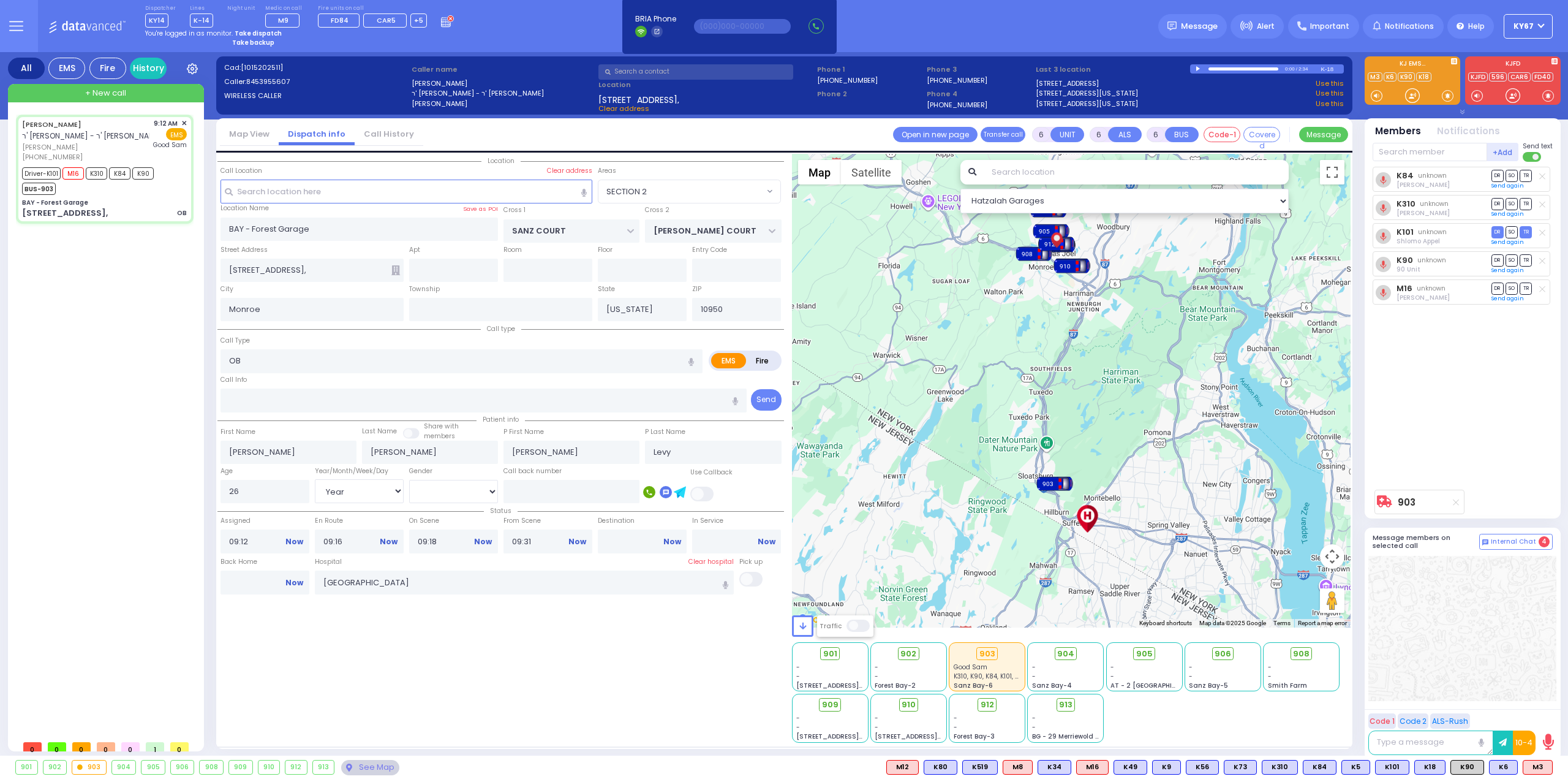
select select "Hatzalah Garages"
select select "SECTION 2"
select select
radio input "true"
select select "Year"
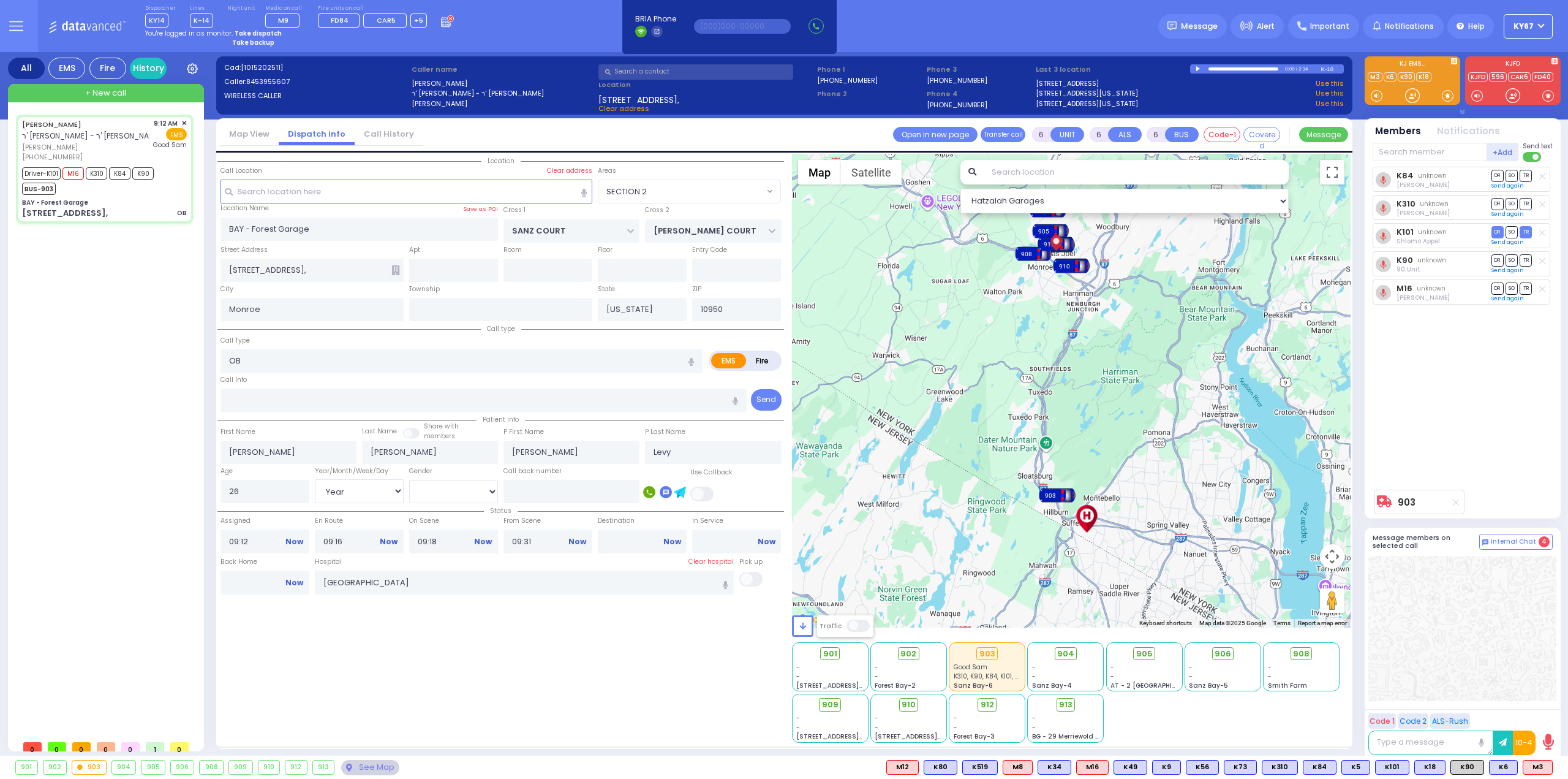
select select "[DEMOGRAPHIC_DATA]"
select select "Hatzalah Garages"
select select "SECTION 2"
select select
radio input "true"
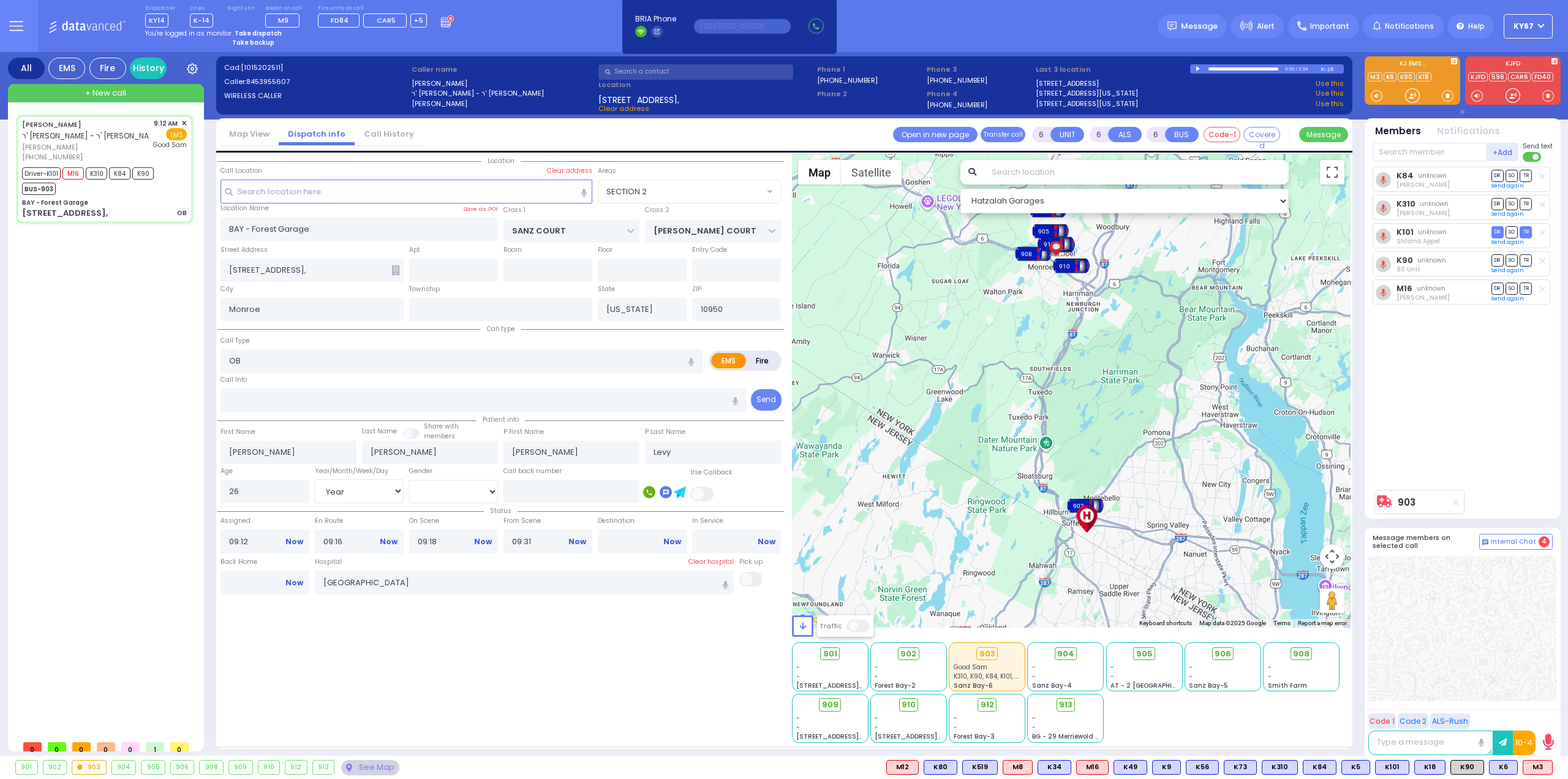
select select "Year"
select select "[DEMOGRAPHIC_DATA]"
select select "Hatzalah Garages"
select select "SECTION 2"
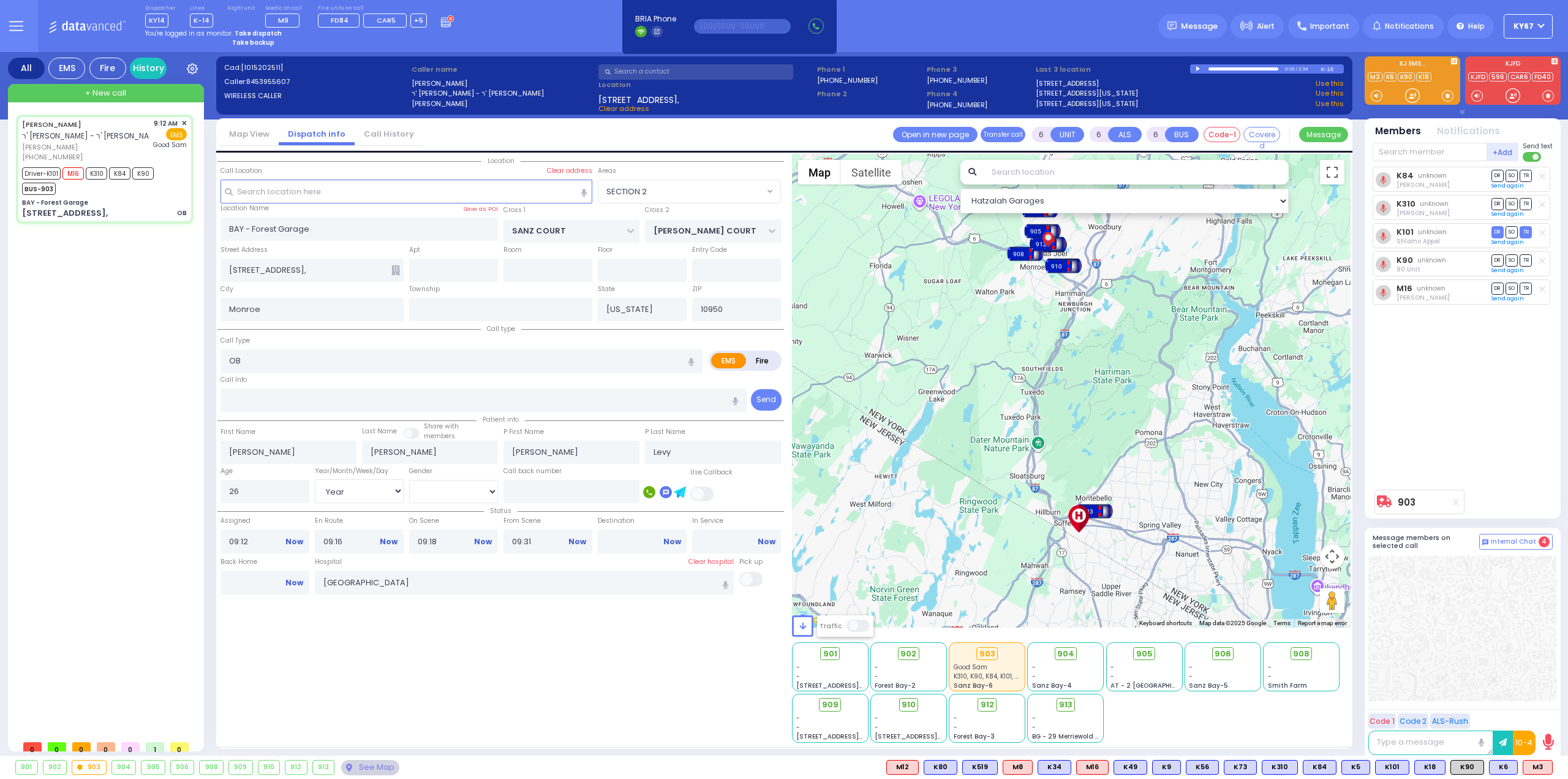
select select
radio input "true"
select select "Year"
select select "[DEMOGRAPHIC_DATA]"
select select "Hatzalah Garages"
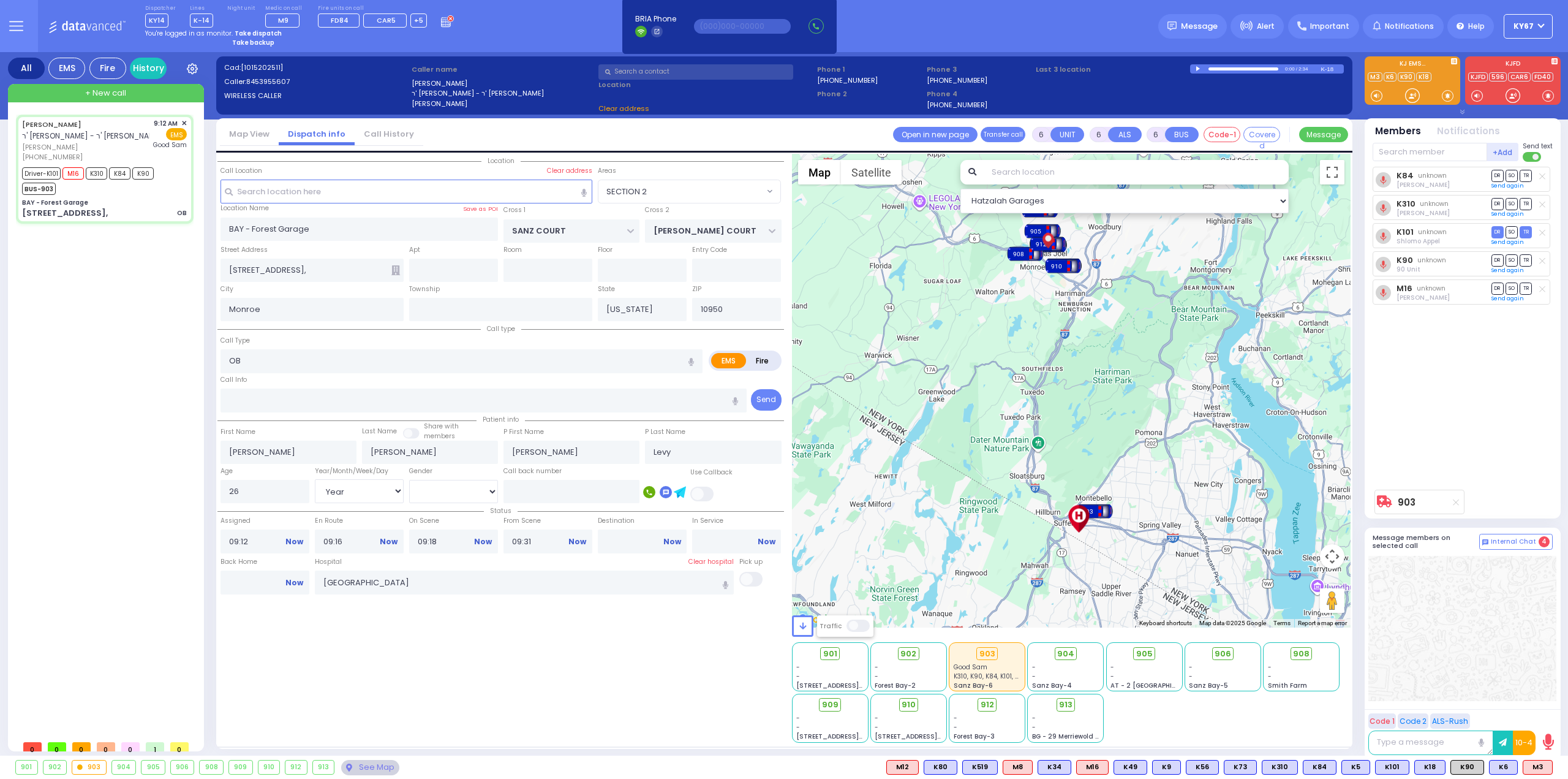
select select "SECTION 2"
select select
radio input "true"
select select "Year"
select select "[DEMOGRAPHIC_DATA]"
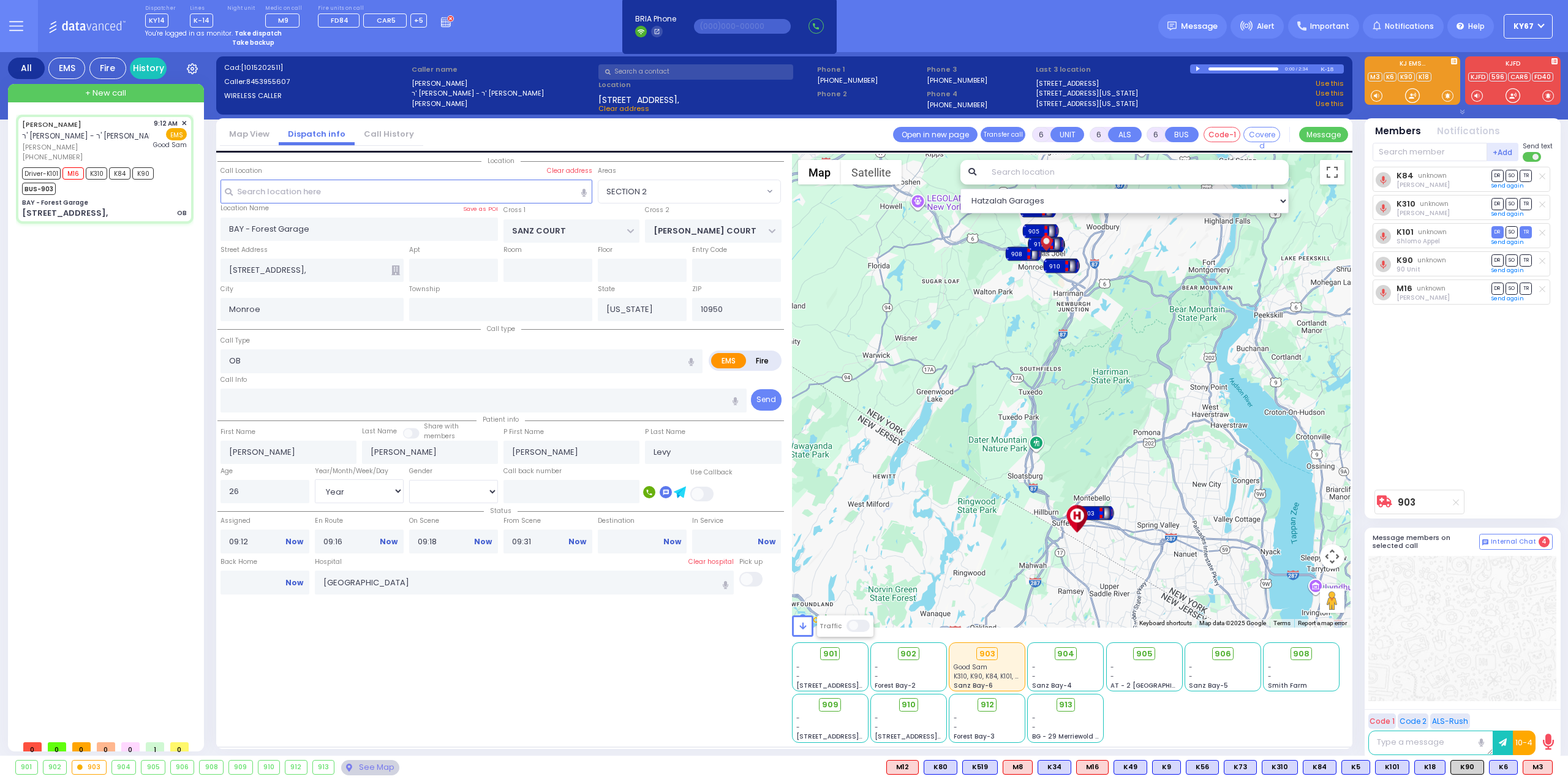
select select "Hatzalah Garages"
select select "SECTION 2"
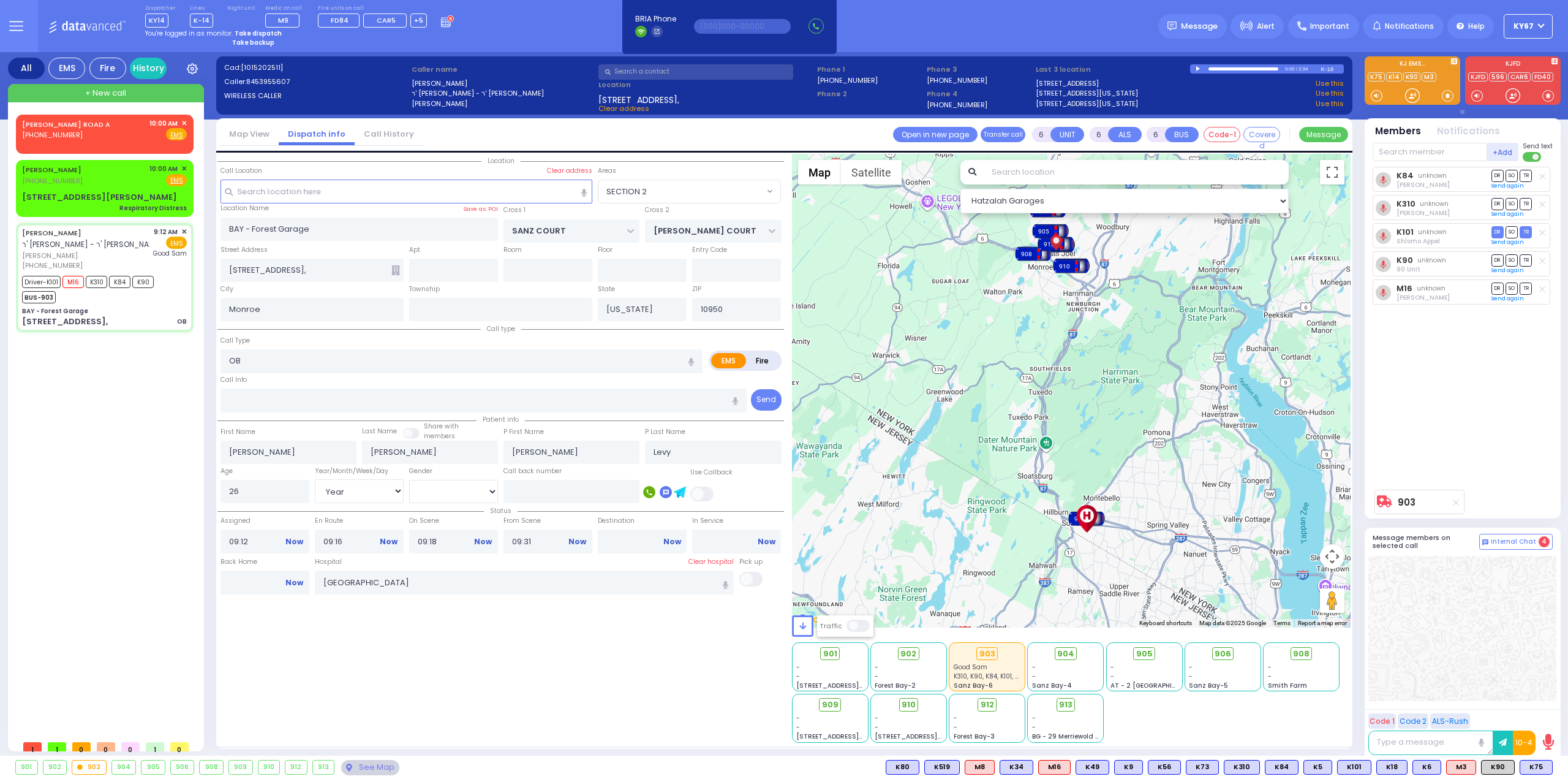
select select
radio input "true"
select select "Year"
select select "[DEMOGRAPHIC_DATA]"
select select "Hatzalah Garages"
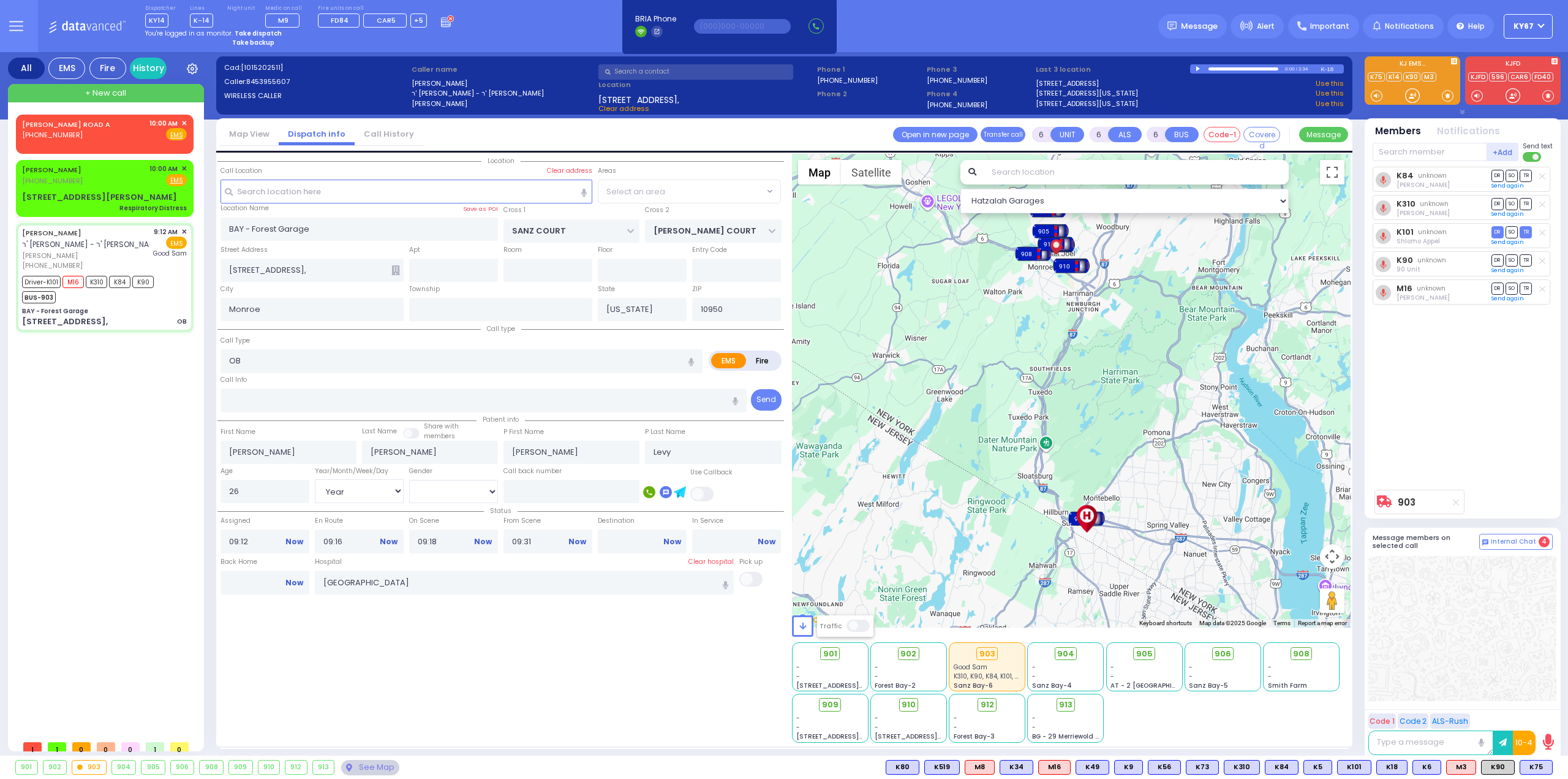
select select "SECTION 2"
select select
radio input "true"
select select "Year"
select select "[DEMOGRAPHIC_DATA]"
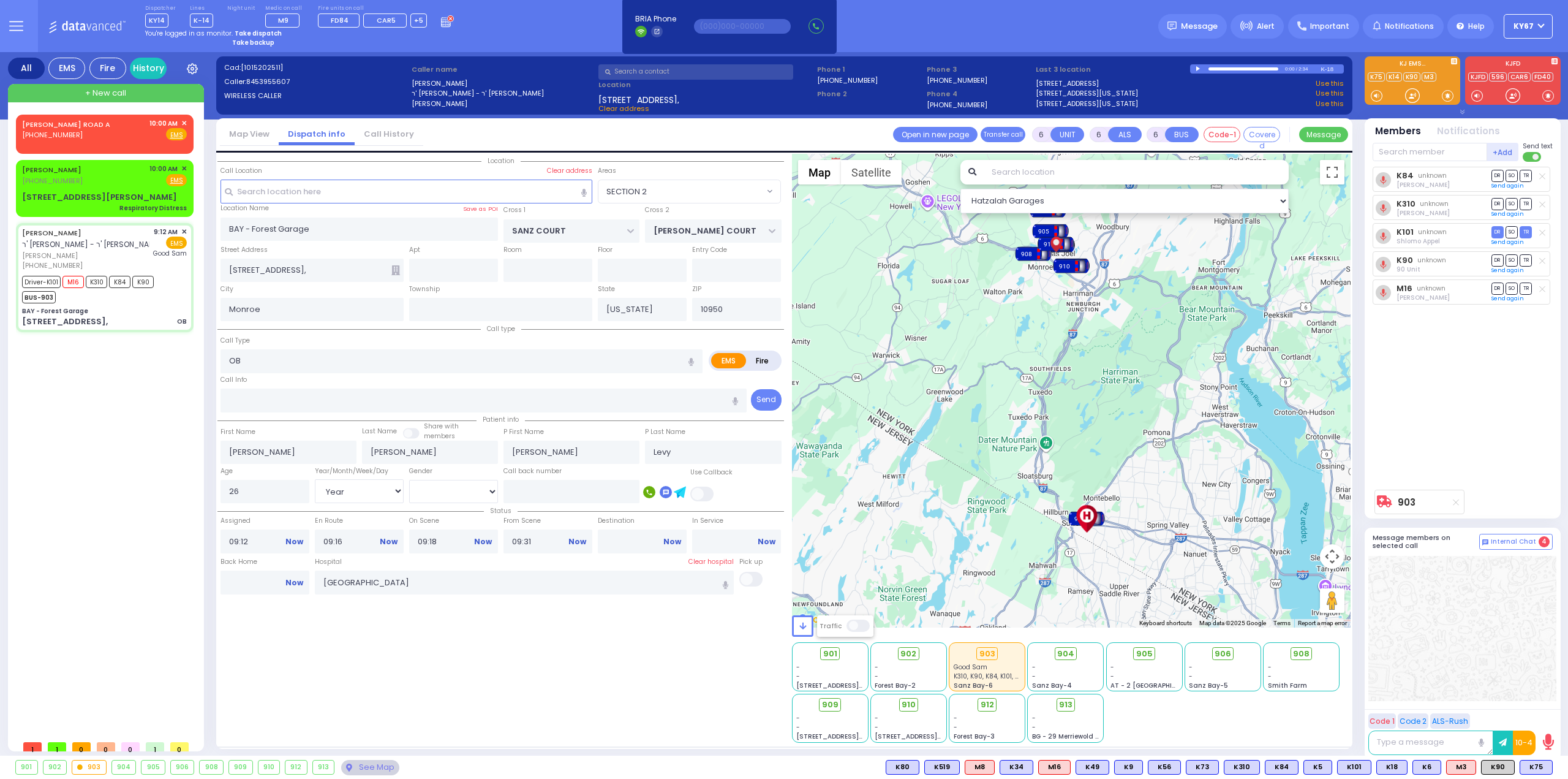
select select "Hatzalah Garages"
select select "SECTION 2"
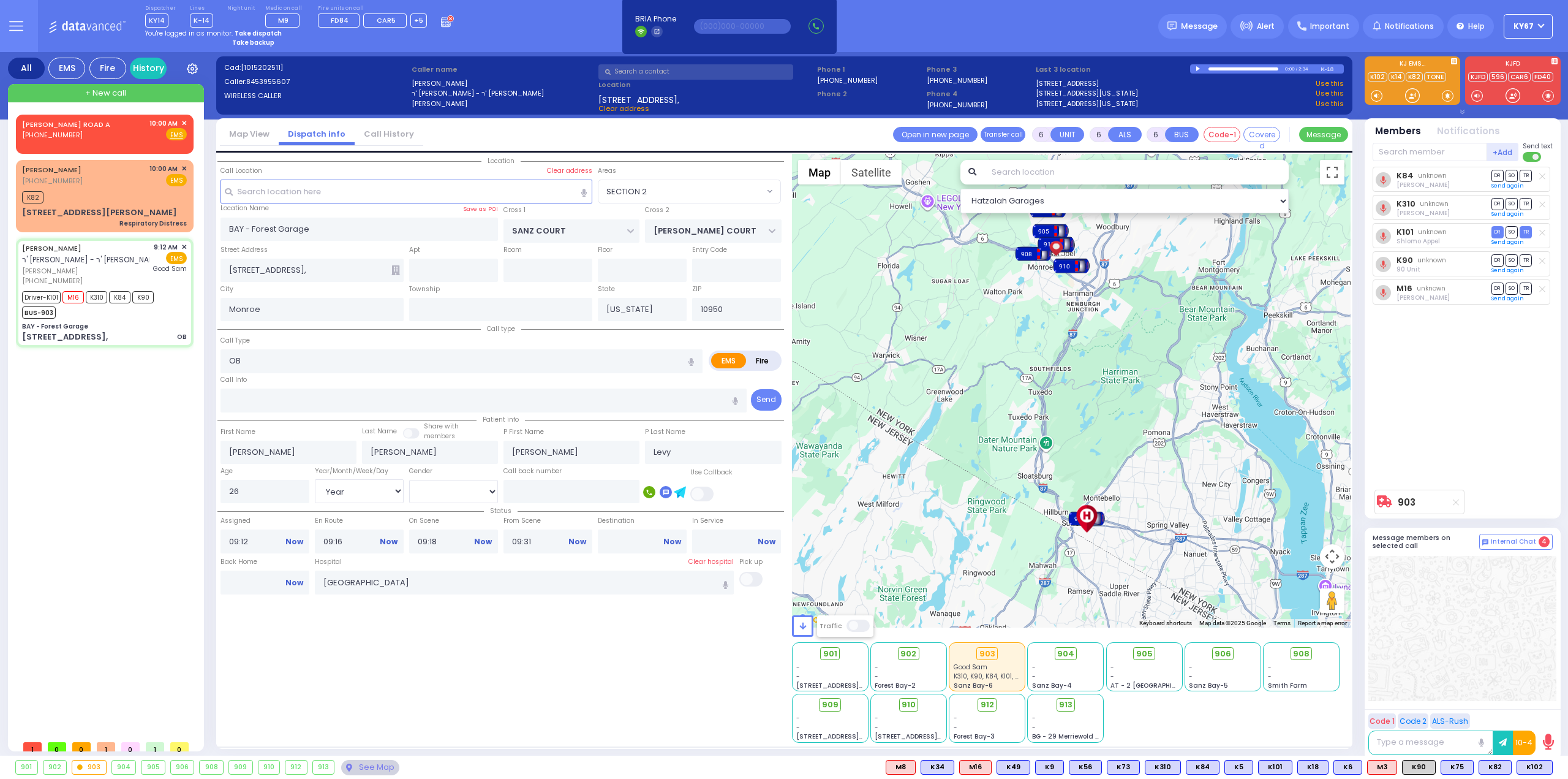
select select
radio input "true"
select select "Year"
select select "[DEMOGRAPHIC_DATA]"
select select "Hatzalah Garages"
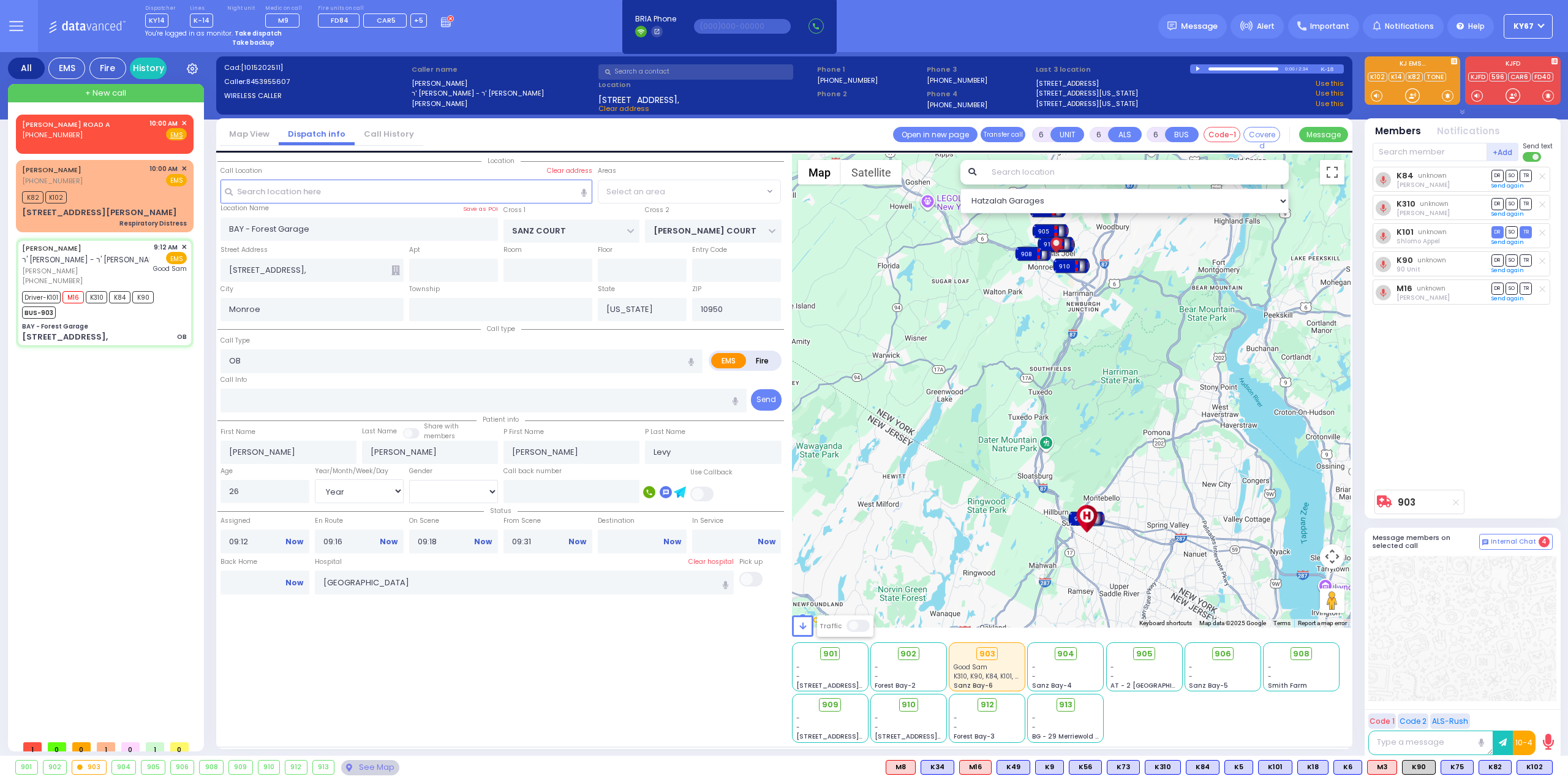
select select "SECTION 2"
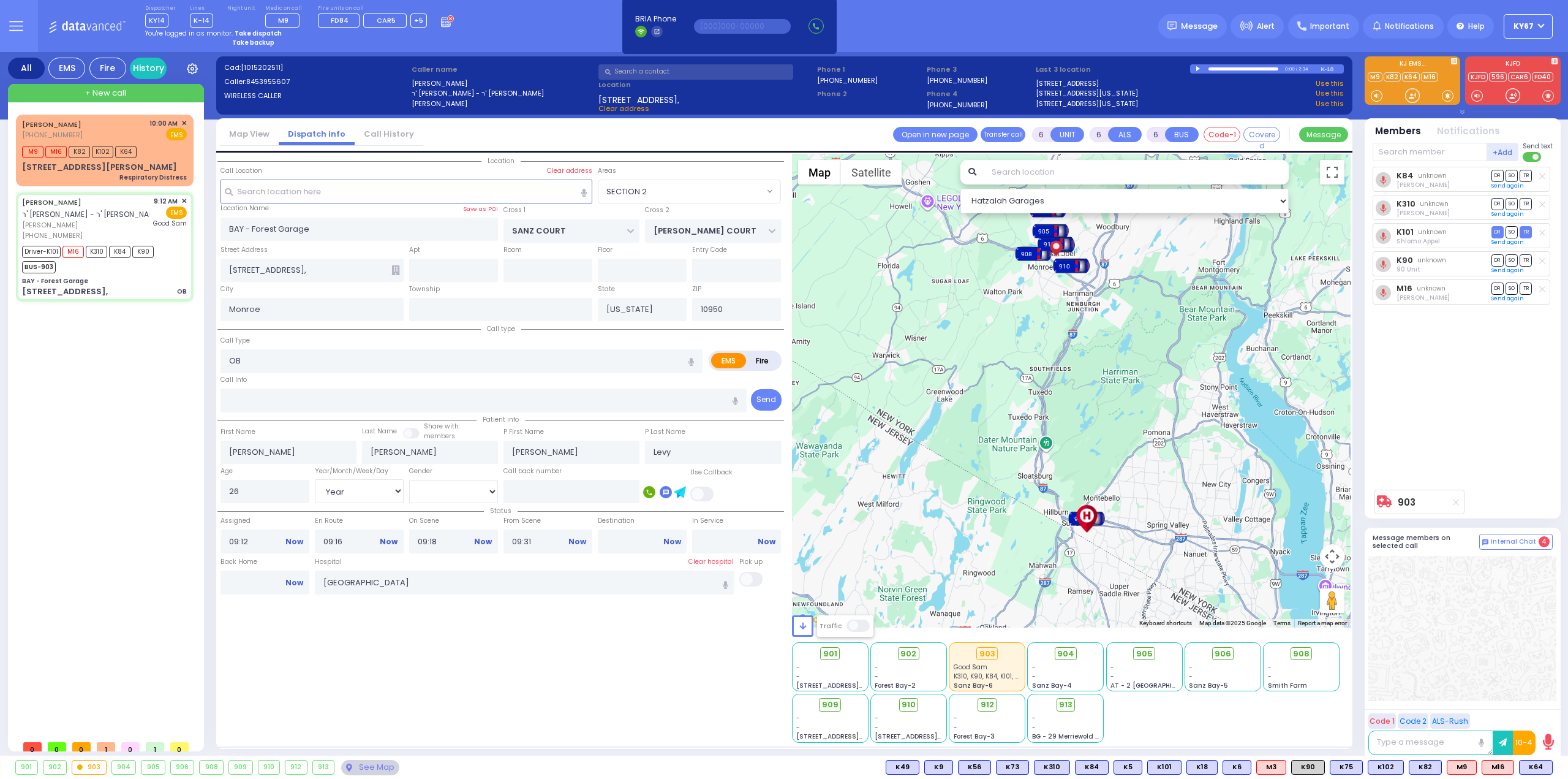
select select
radio input "true"
select select "Year"
select select "[DEMOGRAPHIC_DATA]"
select select "Hatzalah Garages"
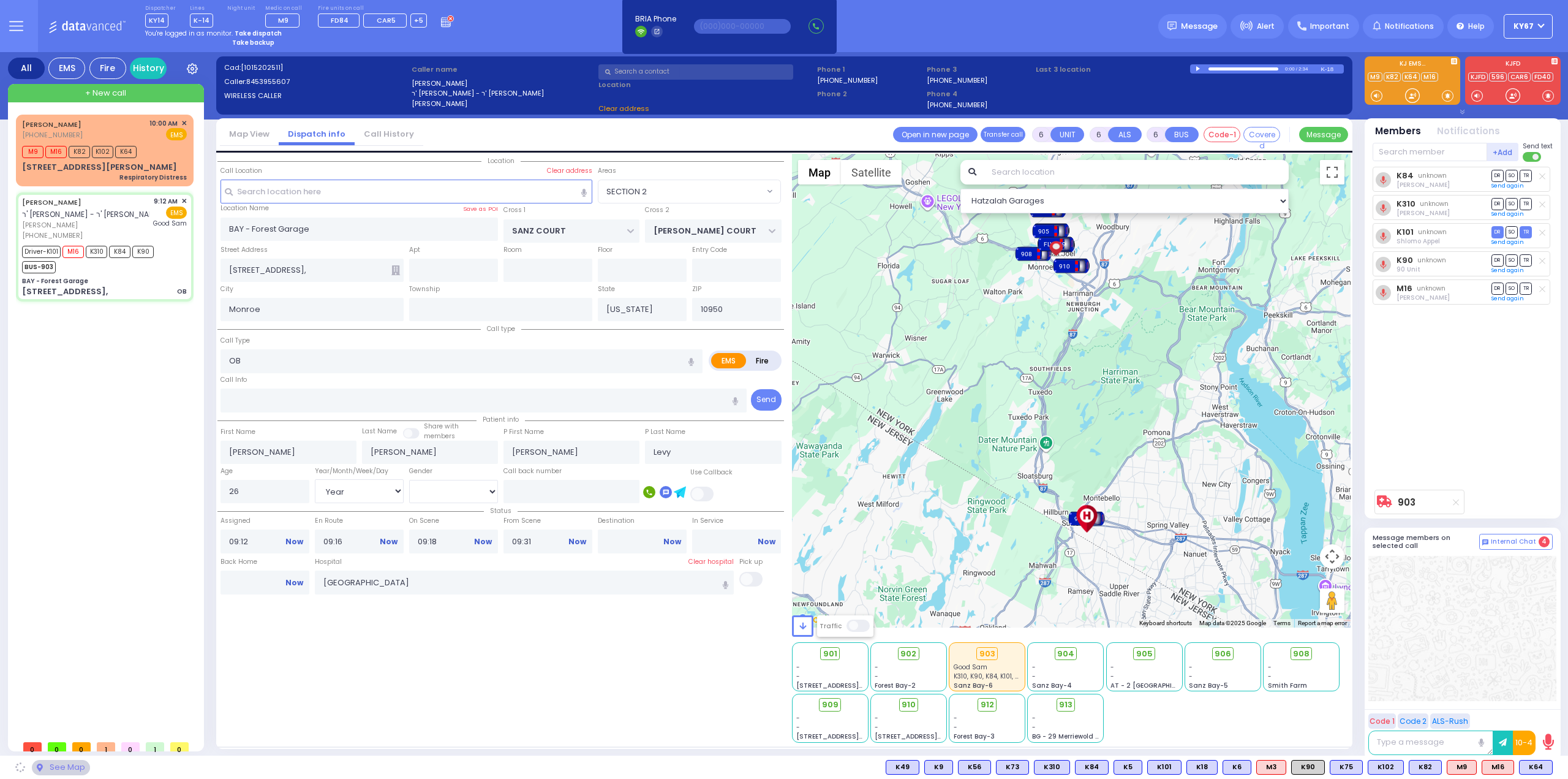
select select "SECTION 2"
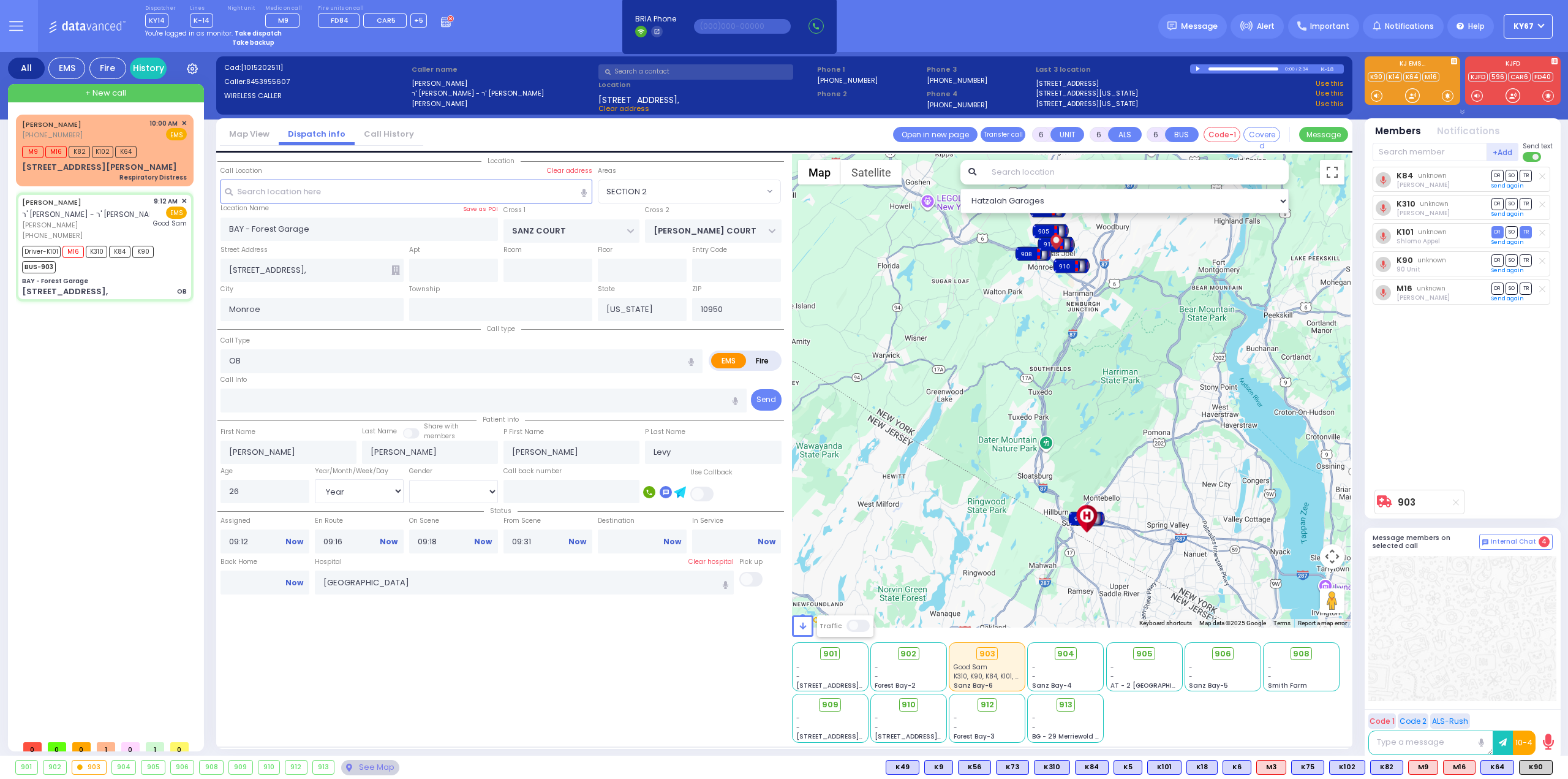
select select
radio input "true"
select select "Year"
select select "[DEMOGRAPHIC_DATA]"
select select "Hatzalah Garages"
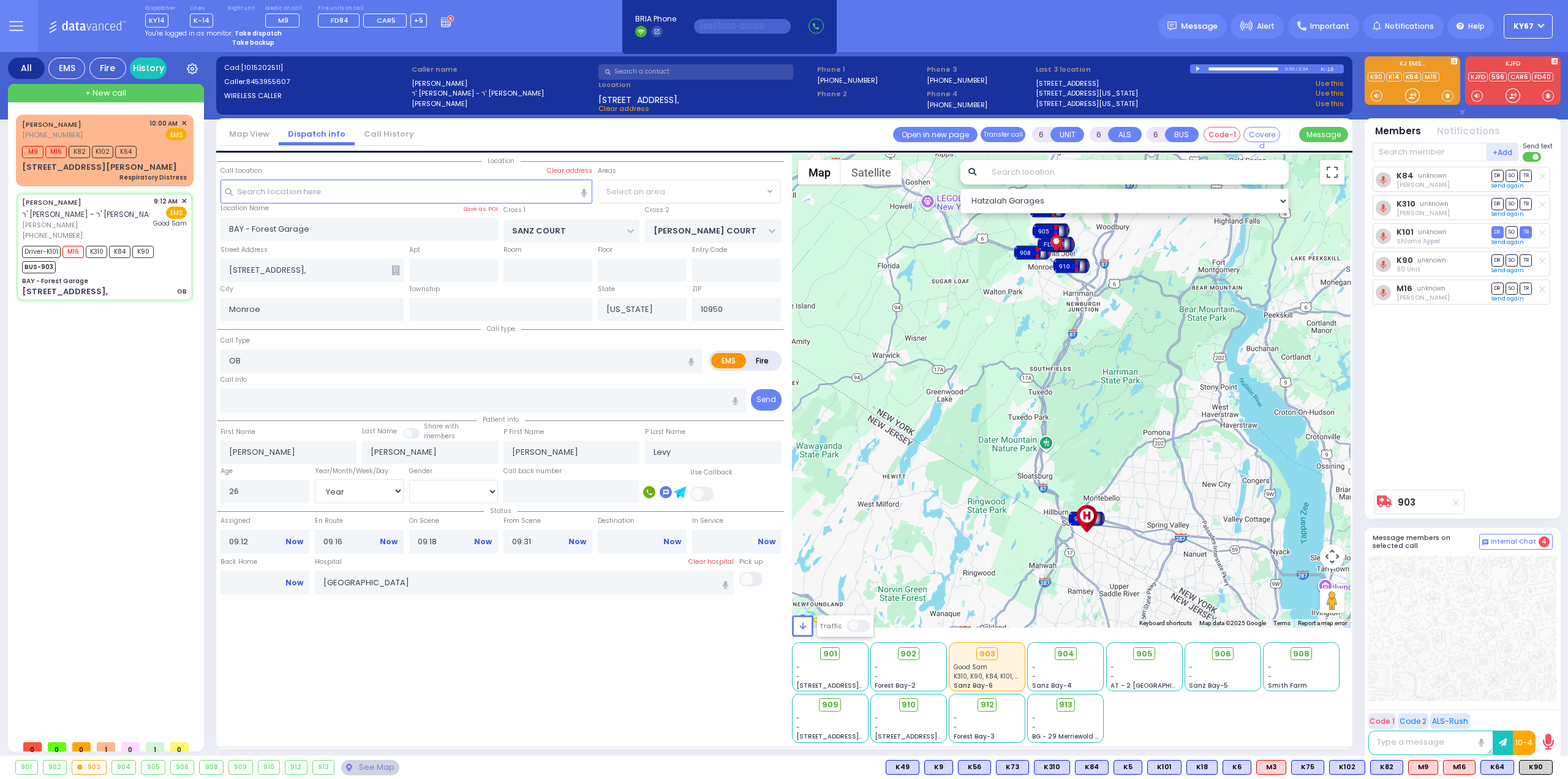
select select "SECTION 2"
select select
radio input "true"
select select "Year"
select select "[DEMOGRAPHIC_DATA]"
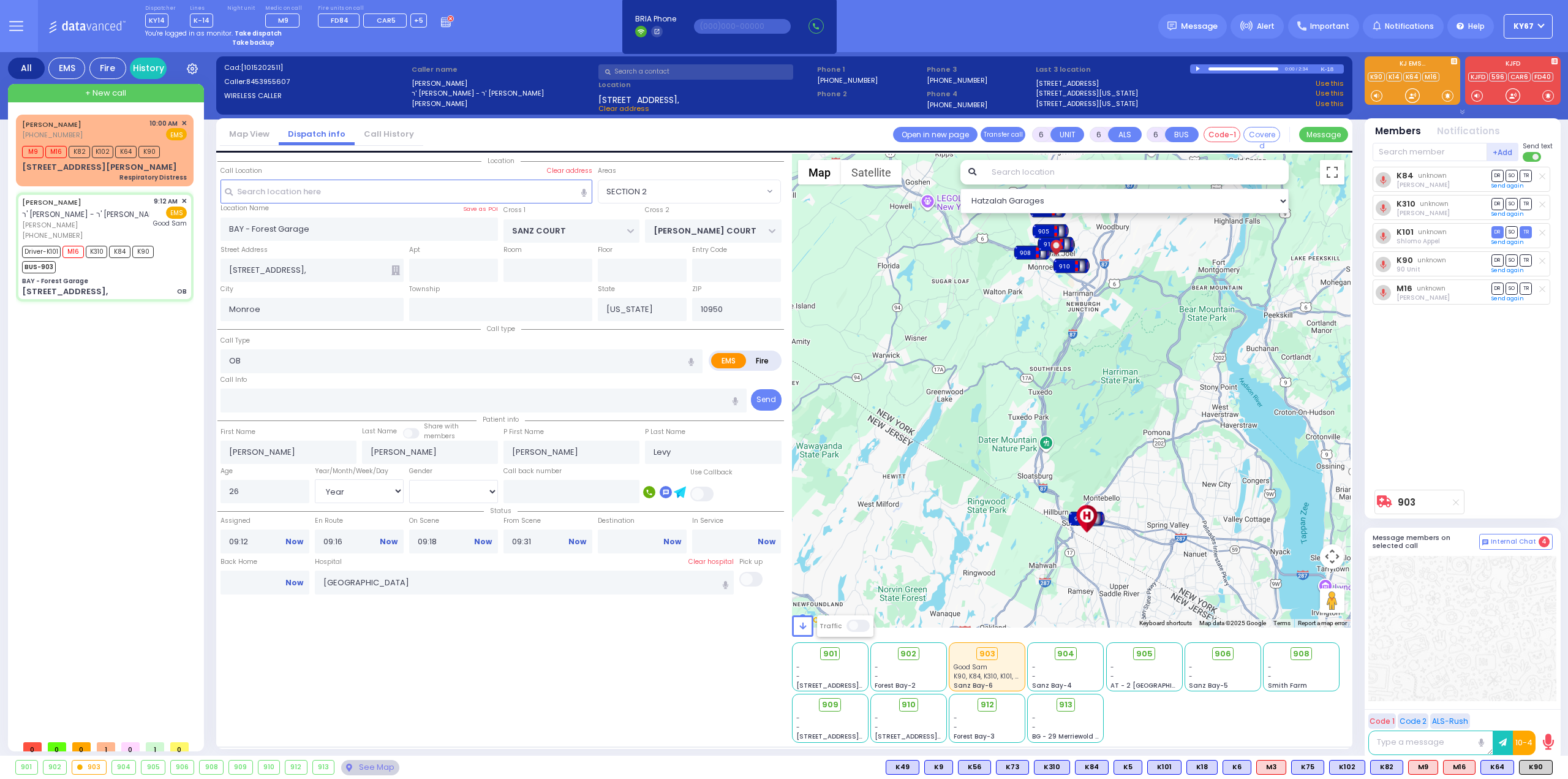
select select "Hatzalah Garages"
select select "SECTION 2"
select select
radio input "true"
select select "Year"
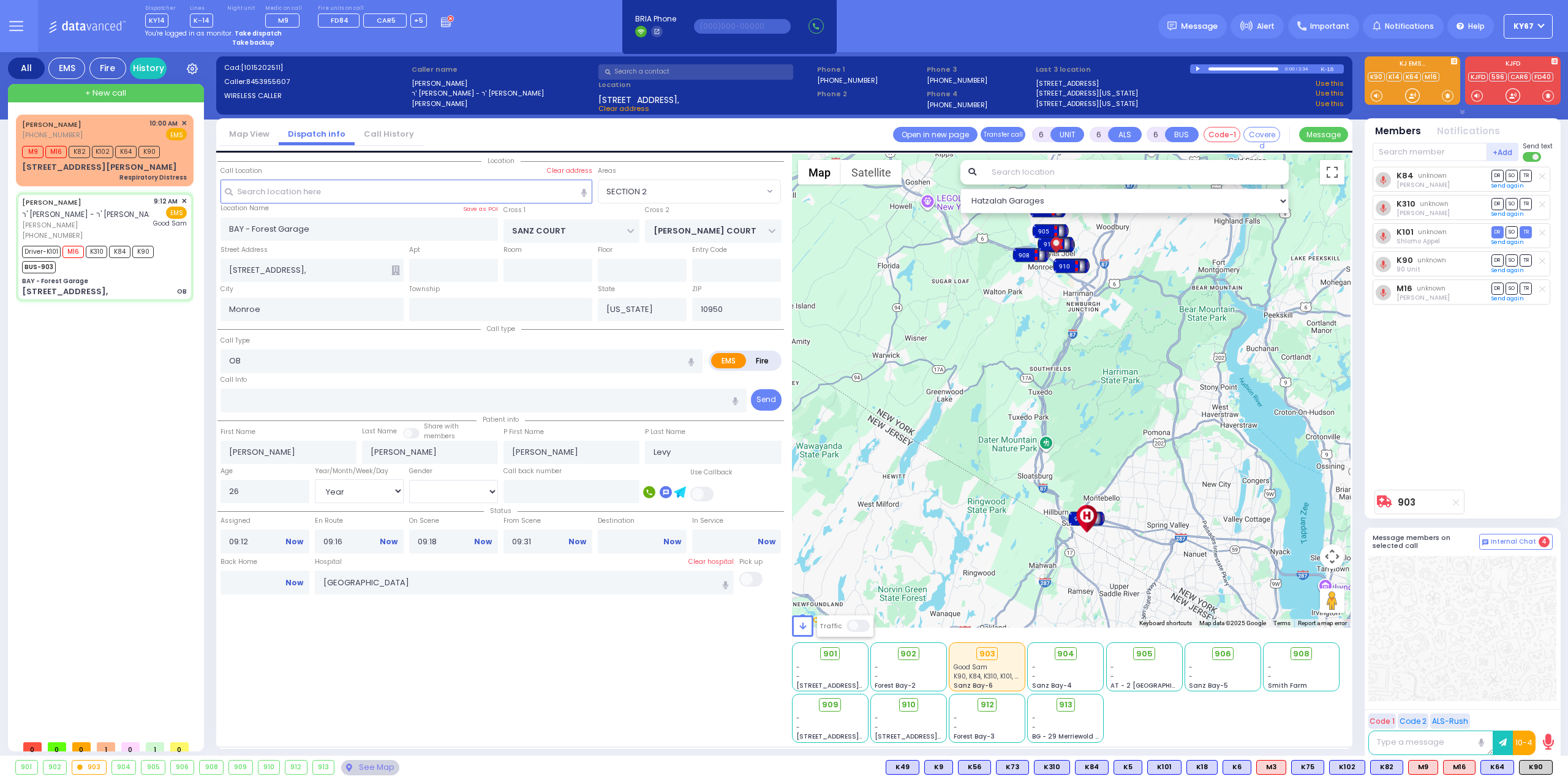
select select "[DEMOGRAPHIC_DATA]"
select select "Hatzalah Garages"
select select "SECTION 2"
select select
radio input "true"
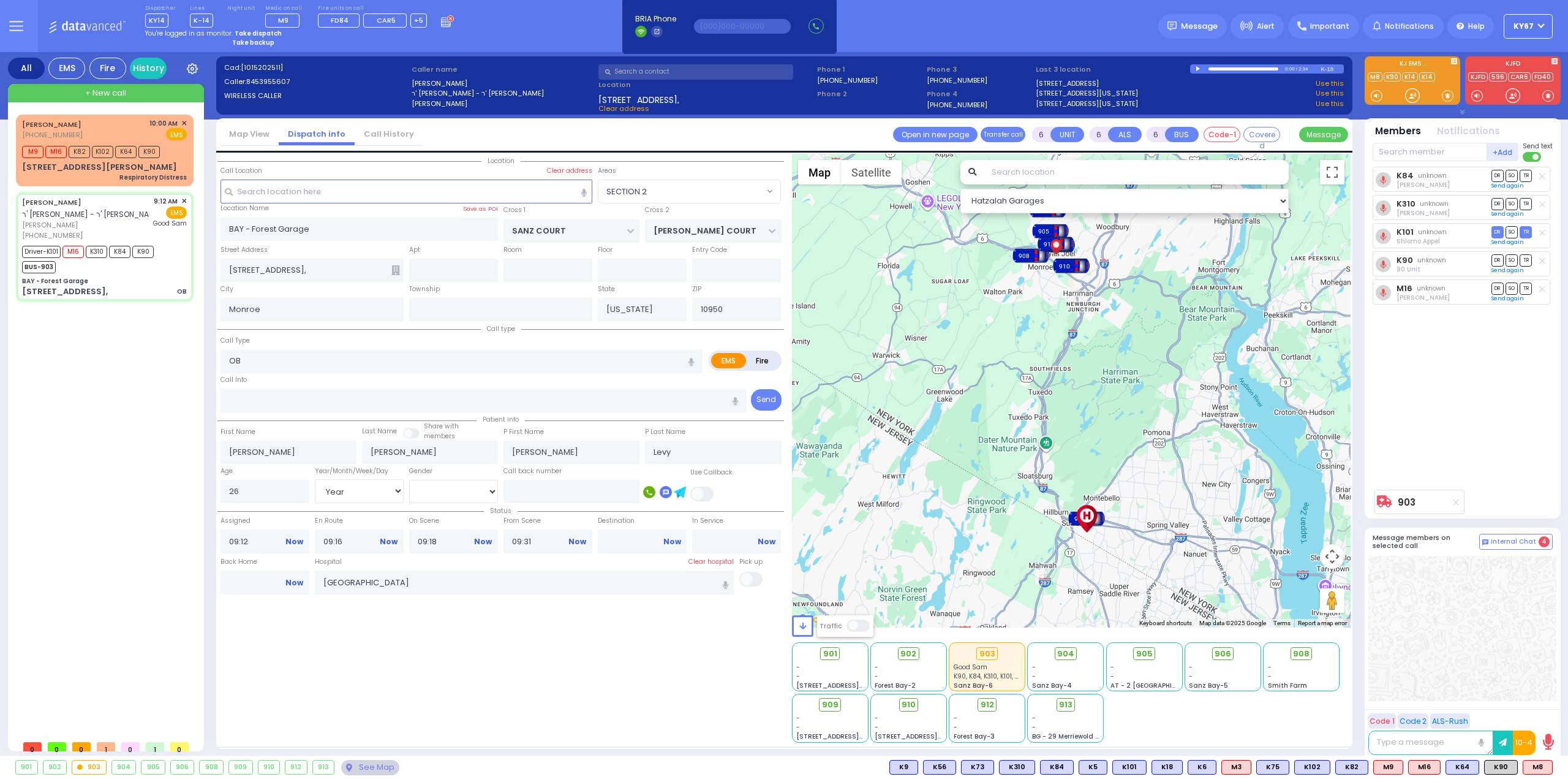
select select "Year"
select select "[DEMOGRAPHIC_DATA]"
select select "Hatzalah Garages"
select select "SECTION 2"
select select
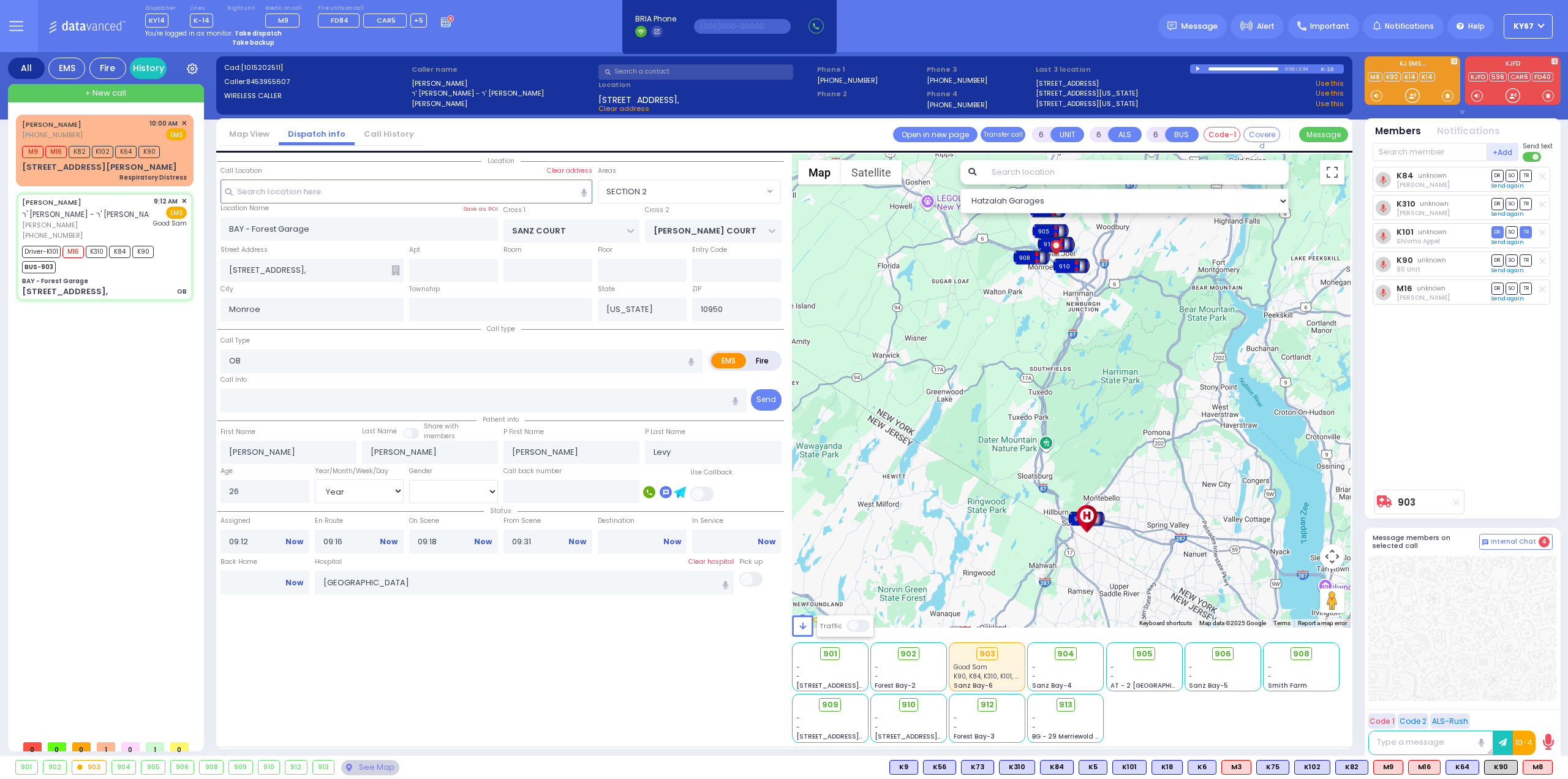
radio input "true"
select select "Year"
select select "[DEMOGRAPHIC_DATA]"
select select "Hatzalah Garages"
